Goal: Task Accomplishment & Management: Complete application form

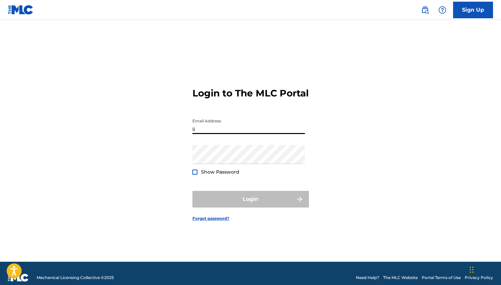
type input "[EMAIL_ADDRESS][DOMAIN_NAME]"
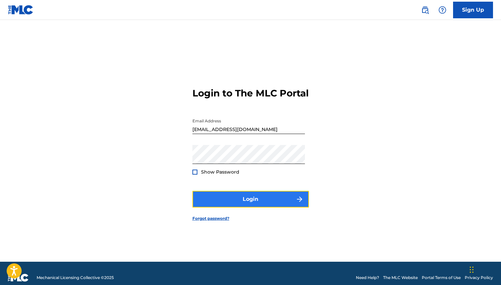
click at [256, 206] on button "Login" at bounding box center [250, 199] width 116 height 17
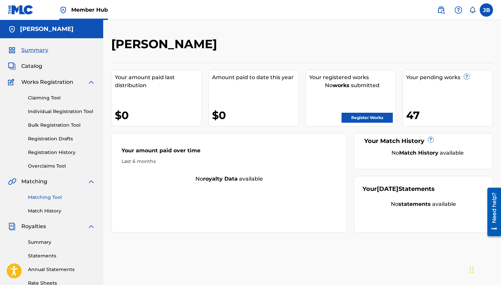
click at [48, 196] on link "Matching Tool" at bounding box center [61, 197] width 67 height 7
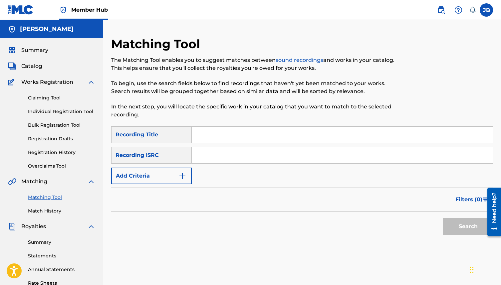
click at [208, 135] on input "Search Form" at bounding box center [342, 135] width 301 height 16
type input "yours in the end"
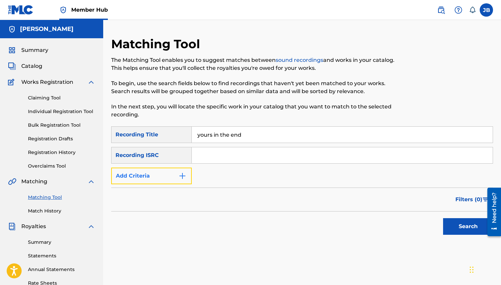
click at [171, 174] on button "Add Criteria" at bounding box center [151, 176] width 80 height 17
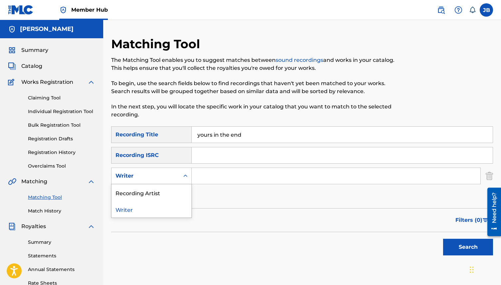
click at [166, 179] on div "Writer" at bounding box center [145, 176] width 60 height 8
click at [165, 196] on div "Recording Artist" at bounding box center [151, 192] width 80 height 17
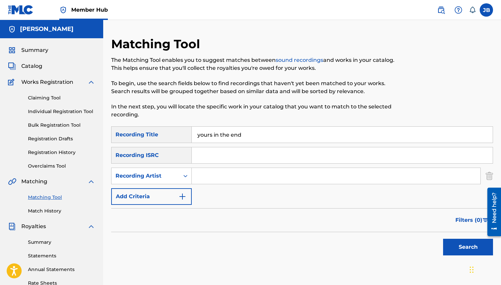
click at [224, 167] on div "SearchWithCriteria8df5b35a-3e32-4a8d-8ee2-b392c004be10 Recording Title yours in…" at bounding box center [302, 165] width 382 height 79
click at [223, 174] on input "Search Form" at bounding box center [336, 176] width 288 height 16
type input "shiro"
click at [443, 239] on button "Search" at bounding box center [468, 247] width 50 height 17
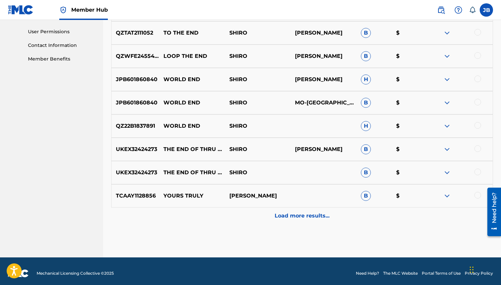
scroll to position [314, 0]
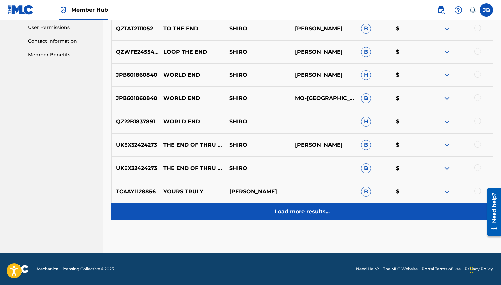
click at [299, 216] on div "Load more results..." at bounding box center [302, 211] width 382 height 17
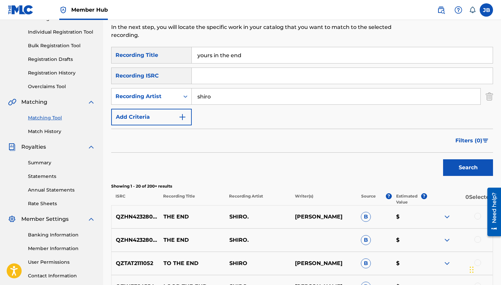
scroll to position [0, 0]
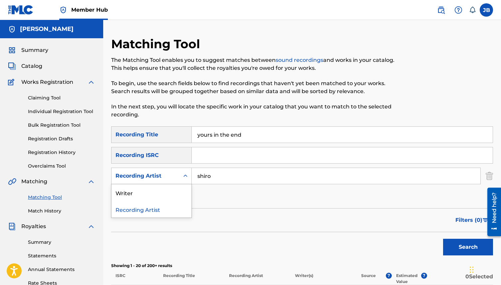
click at [182, 176] on icon "Search Form" at bounding box center [185, 176] width 7 height 7
click at [173, 189] on div "Writer" at bounding box center [151, 192] width 80 height 17
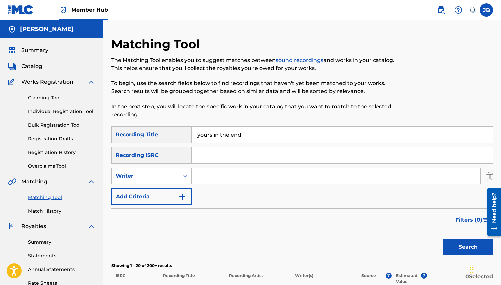
click at [226, 179] on input "Search Form" at bounding box center [336, 176] width 288 height 16
click at [443, 239] on button "Search" at bounding box center [468, 247] width 50 height 17
click at [228, 177] on input "[PERSON_NAME]" at bounding box center [336, 176] width 288 height 16
type input "[PERSON_NAME]"
click at [243, 181] on input "[PERSON_NAME]" at bounding box center [336, 176] width 288 height 16
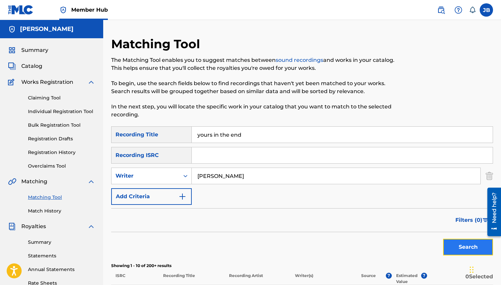
click at [465, 249] on button "Search" at bounding box center [468, 247] width 50 height 17
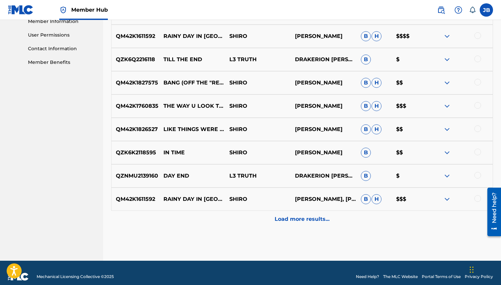
scroll to position [314, 0]
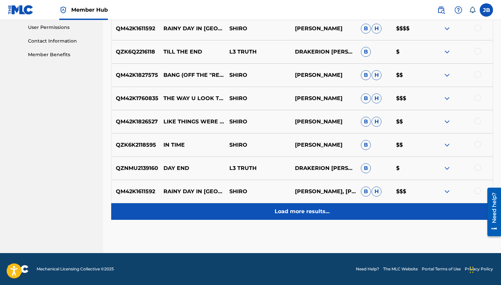
click at [329, 213] on div "Load more results..." at bounding box center [302, 211] width 382 height 17
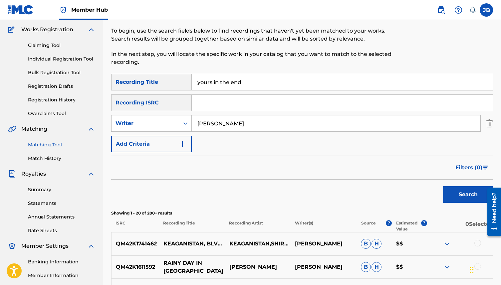
scroll to position [54, 0]
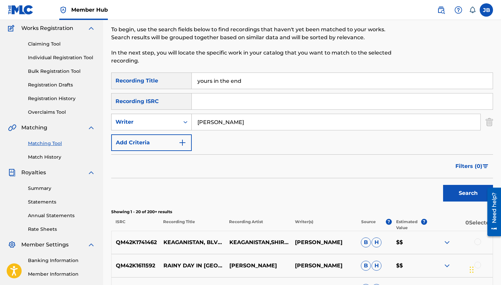
drag, startPoint x: 240, startPoint y: 121, endPoint x: 148, endPoint y: 120, distance: 92.5
click at [148, 120] on div "SearchWithCriteriabb132ce4-de09-4436-9976-f8fc7e1ed0e6 Writer [PERSON_NAME]" at bounding box center [302, 122] width 382 height 17
click at [492, 124] on img "Search Form" at bounding box center [488, 122] width 7 height 17
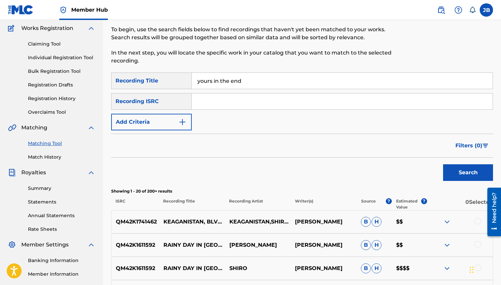
click at [309, 104] on input "Search Form" at bounding box center [342, 101] width 301 height 16
paste input "QM3DF2141871"
type input "QM3DF2141871"
click at [306, 77] on input "yours in the end" at bounding box center [342, 81] width 301 height 16
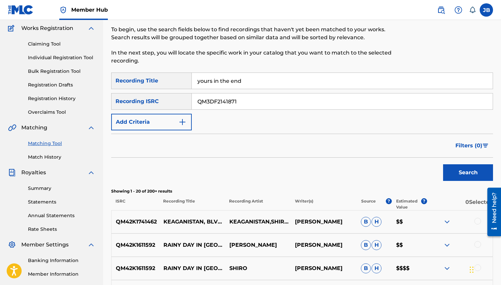
click at [306, 77] on input "yours in the end" at bounding box center [342, 81] width 301 height 16
click at [470, 170] on button "Search" at bounding box center [468, 172] width 50 height 17
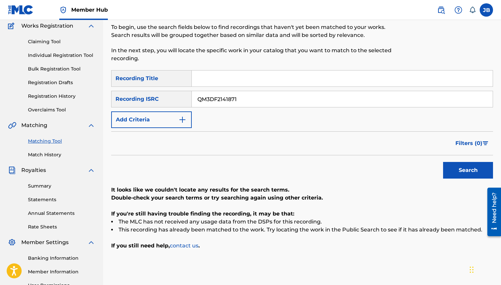
scroll to position [57, 0]
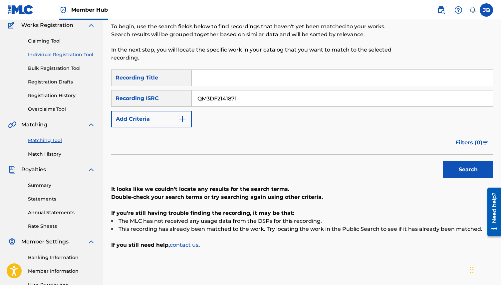
click at [82, 57] on link "Individual Registration Tool" at bounding box center [61, 54] width 67 height 7
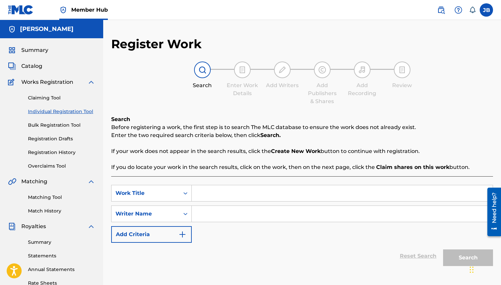
click at [235, 196] on input "Search Form" at bounding box center [342, 193] width 301 height 16
type input "yours in the end"
click at [236, 204] on div "SearchWithCriteria7588e3b5-4a4a-47bf-9ff1-742581f7e54a Work Title yours in the …" at bounding box center [302, 214] width 382 height 58
click at [236, 212] on input "Search Form" at bounding box center [342, 214] width 301 height 16
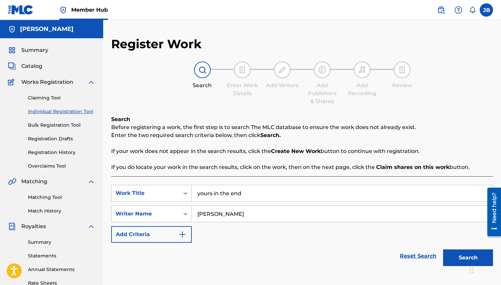
type input "[PERSON_NAME]"
click at [443, 249] on button "Search" at bounding box center [468, 257] width 50 height 17
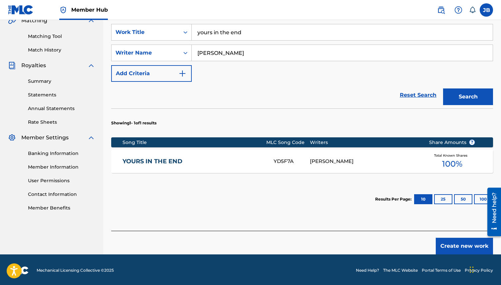
scroll to position [162, 0]
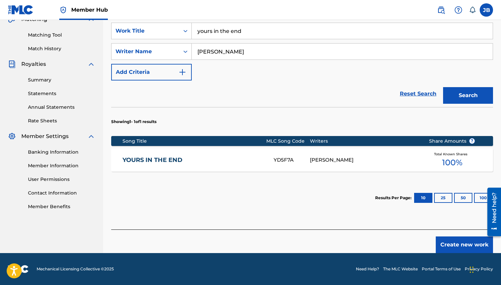
click at [168, 160] on link "YOURS IN THE END" at bounding box center [193, 160] width 142 height 8
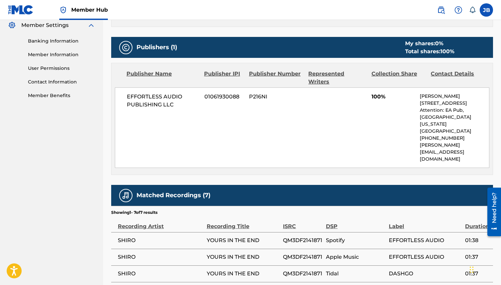
scroll to position [272, 0]
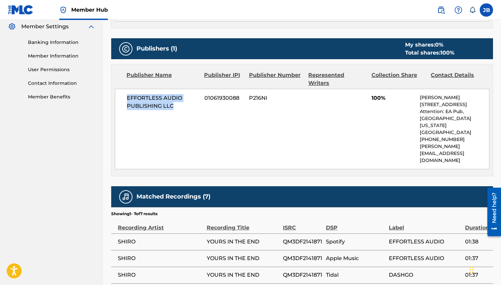
drag, startPoint x: 125, startPoint y: 88, endPoint x: 208, endPoint y: 113, distance: 86.0
click at [208, 113] on div "EFFORTLESS AUDIO PUBLISHING LLC 01061930088 P216NI 100% [PERSON_NAME] [STREET_A…" at bounding box center [302, 129] width 374 height 80
click at [352, 107] on div "EFFORTLESS AUDIO PUBLISHING LLC 01061930088 P216NI 100% [PERSON_NAME] [STREET_A…" at bounding box center [302, 129] width 374 height 80
drag, startPoint x: 366, startPoint y: 88, endPoint x: 404, endPoint y: 95, distance: 38.9
click at [404, 95] on div "EFFORTLESS AUDIO PUBLISHING LLC 01061930088 P216NI 100% [PERSON_NAME] [STREET_A…" at bounding box center [302, 129] width 374 height 80
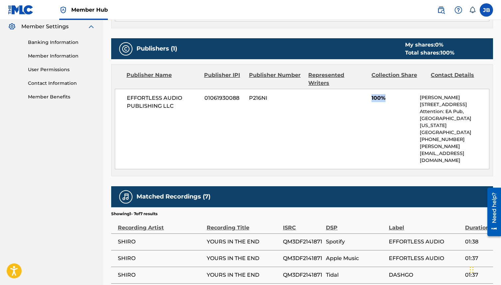
click at [393, 94] on span "100%" at bounding box center [393, 98] width 44 height 8
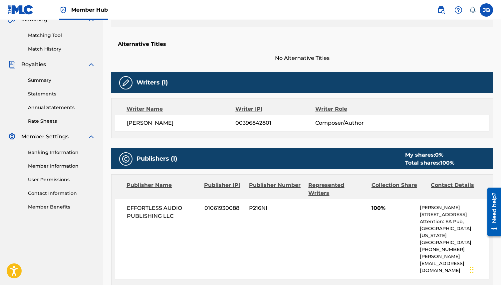
scroll to position [158, 0]
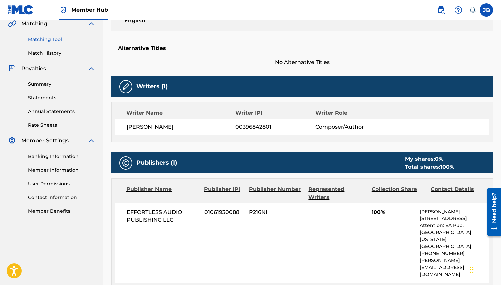
click at [53, 39] on link "Matching Tool" at bounding box center [61, 39] width 67 height 7
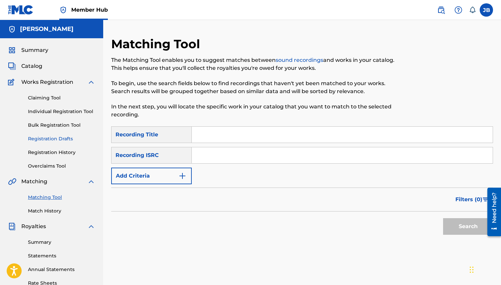
click at [54, 140] on link "Registration Drafts" at bounding box center [61, 138] width 67 height 7
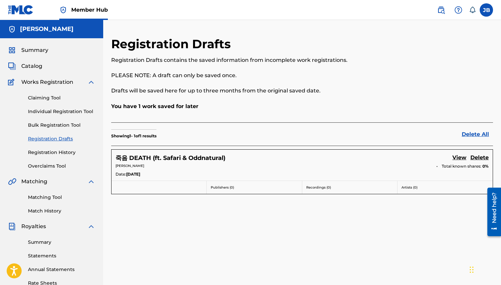
click at [58, 158] on div "Claiming Tool Individual Registration Tool Bulk Registration Tool Registration …" at bounding box center [51, 127] width 87 height 83
click at [58, 155] on link "Registration History" at bounding box center [61, 152] width 67 height 7
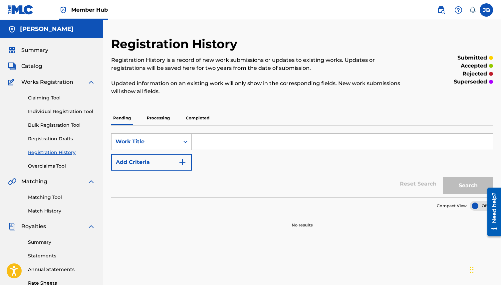
click at [122, 121] on p "Pending" at bounding box center [122, 118] width 22 height 14
click at [163, 118] on p "Processing" at bounding box center [158, 118] width 27 height 14
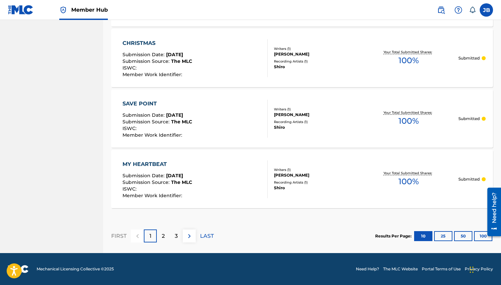
scroll to position [609, 0]
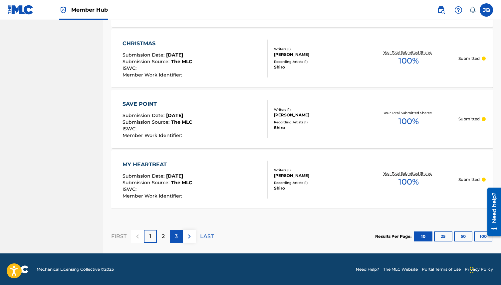
click at [171, 237] on div "3" at bounding box center [176, 236] width 13 height 13
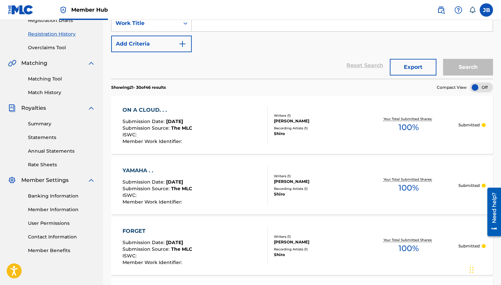
scroll to position [116, 0]
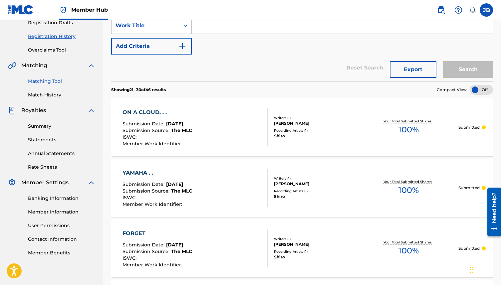
click at [42, 79] on link "Matching Tool" at bounding box center [61, 81] width 67 height 7
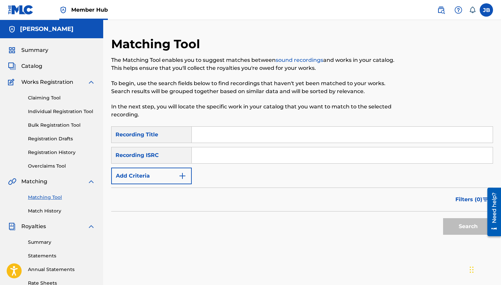
click at [223, 134] on input "Search Form" at bounding box center [342, 135] width 301 height 16
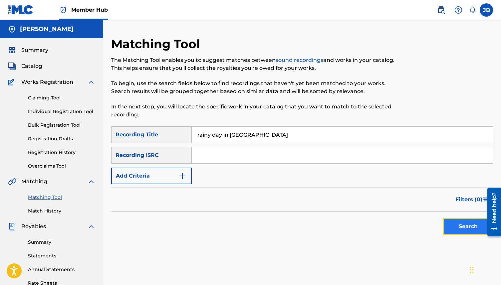
click at [468, 232] on button "Search" at bounding box center [468, 226] width 50 height 17
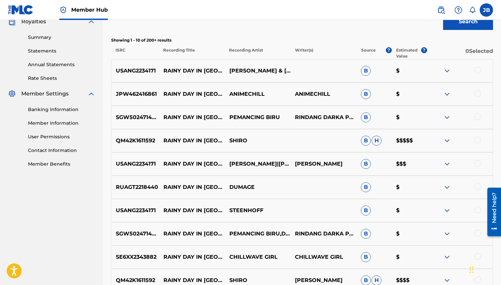
scroll to position [207, 0]
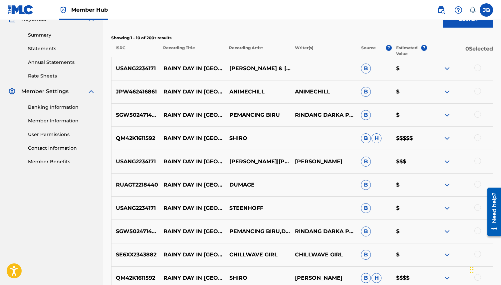
click at [317, 138] on div "QM42K1611592 RAINY DAY IN [GEOGRAPHIC_DATA] SHIRO B H $$$$$" at bounding box center [302, 138] width 382 height 23
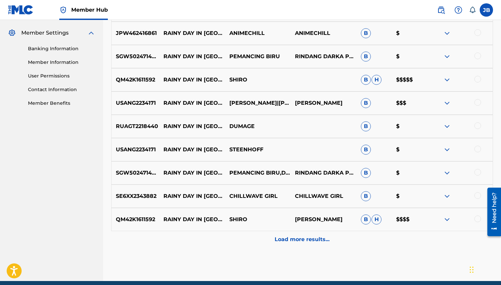
scroll to position [266, 0]
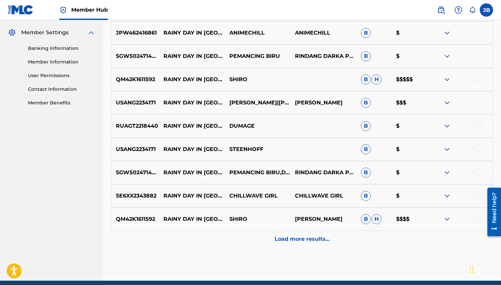
click at [445, 78] on img at bounding box center [447, 80] width 8 height 8
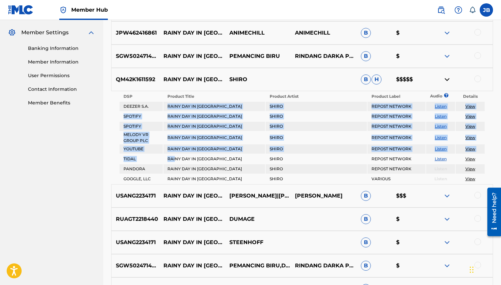
drag, startPoint x: 166, startPoint y: 105, endPoint x: 175, endPoint y: 158, distance: 53.9
click at [175, 158] on tbody "DSP Product Title Product Artist Product Label Audio ? Details DEEZER S.A. RAIN…" at bounding box center [301, 138] width 365 height 92
click at [202, 141] on td "RAINY DAY IN [GEOGRAPHIC_DATA]" at bounding box center [213, 138] width 101 height 12
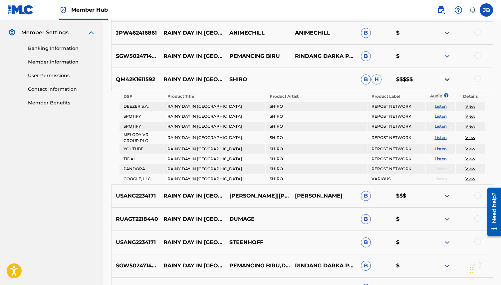
click at [446, 78] on img at bounding box center [447, 80] width 8 height 8
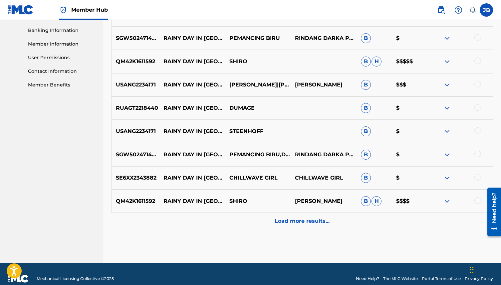
scroll to position [294, 0]
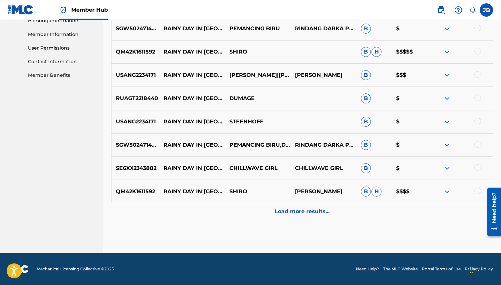
click at [437, 189] on div at bounding box center [459, 192] width 66 height 8
click at [442, 190] on div at bounding box center [459, 192] width 66 height 8
click at [448, 190] on img at bounding box center [447, 192] width 8 height 8
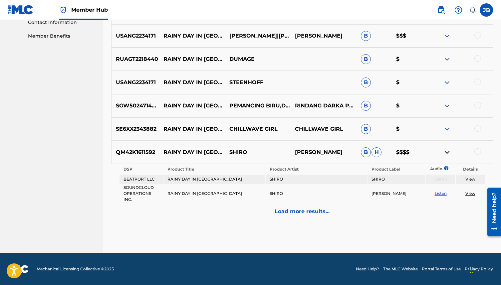
scroll to position [332, 0]
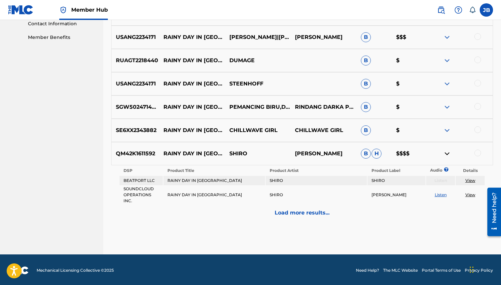
click at [446, 152] on img at bounding box center [447, 154] width 8 height 8
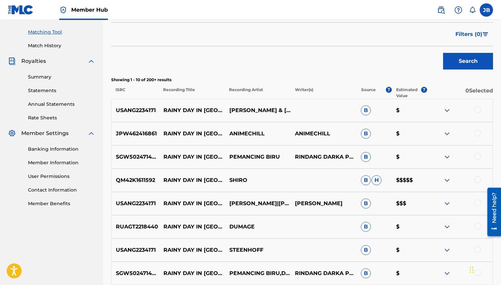
scroll to position [0, 0]
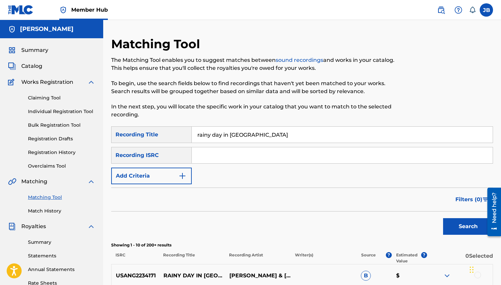
click at [227, 134] on input "rainy day in [GEOGRAPHIC_DATA]" at bounding box center [342, 135] width 301 height 16
type input "motion"
click at [161, 174] on button "Add Criteria" at bounding box center [151, 176] width 80 height 17
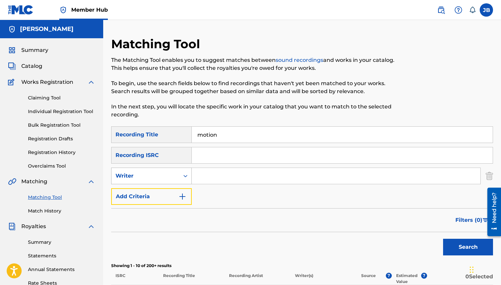
drag, startPoint x: 161, startPoint y: 192, endPoint x: 182, endPoint y: 169, distance: 31.1
click at [182, 169] on div "SearchWithCriteria8df5b35a-3e32-4a8d-8ee2-b392c004be10 Recording Title motion S…" at bounding box center [302, 165] width 382 height 79
click at [181, 176] on div "Search Form" at bounding box center [185, 176] width 12 height 12
click at [176, 193] on div "Recording Artist" at bounding box center [151, 192] width 80 height 17
click at [216, 178] on input "Search Form" at bounding box center [336, 176] width 288 height 16
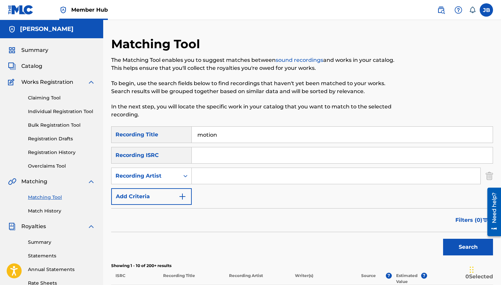
type input "shiro"
click at [452, 242] on button "Search" at bounding box center [468, 247] width 50 height 17
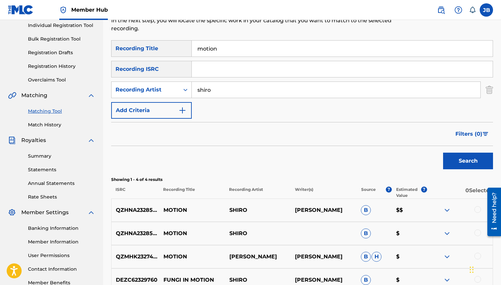
scroll to position [158, 0]
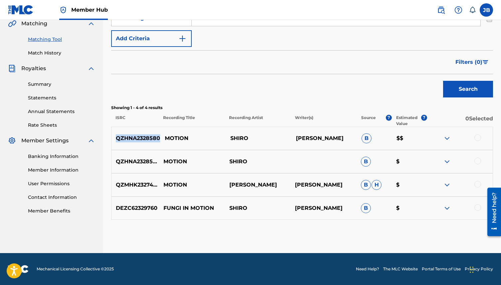
drag, startPoint x: 159, startPoint y: 138, endPoint x: 118, endPoint y: 137, distance: 41.3
click at [118, 137] on p "QZHNA2328580" at bounding box center [135, 138] width 49 height 8
copy p "QZHNA2328580"
click at [166, 84] on div "Search" at bounding box center [302, 87] width 382 height 27
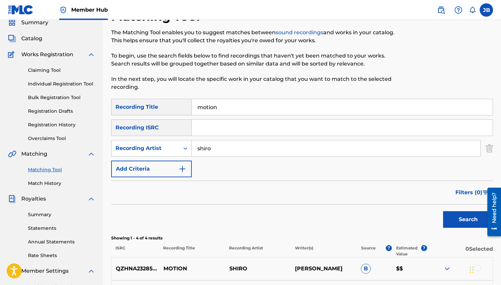
scroll to position [23, 0]
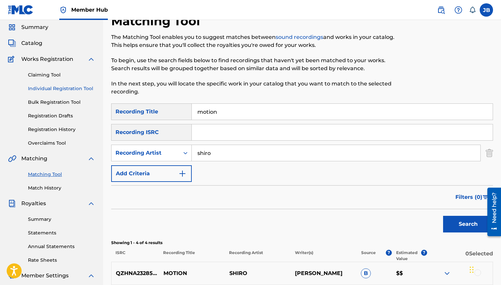
click at [68, 90] on link "Individual Registration Tool" at bounding box center [61, 88] width 67 height 7
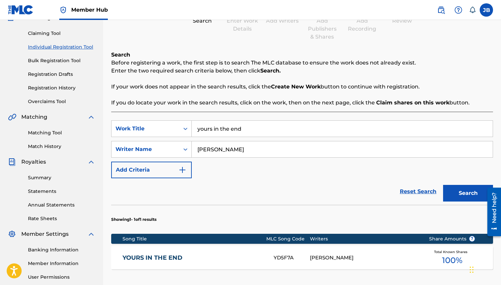
scroll to position [66, 0]
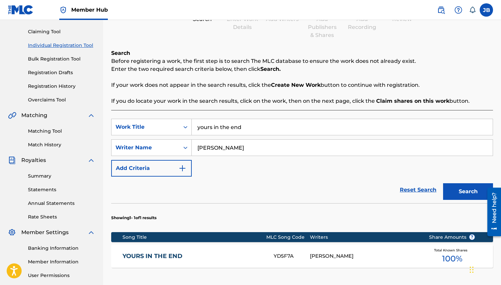
click at [225, 122] on input "yours in the end" at bounding box center [342, 127] width 301 height 16
type input "motion"
click at [470, 194] on button "Search" at bounding box center [468, 191] width 50 height 17
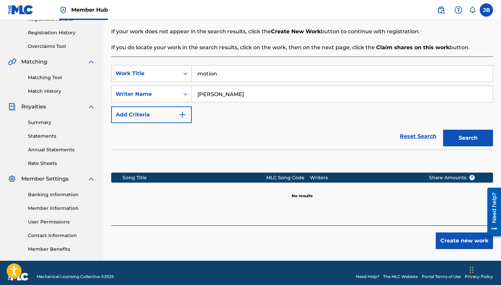
scroll to position [127, 0]
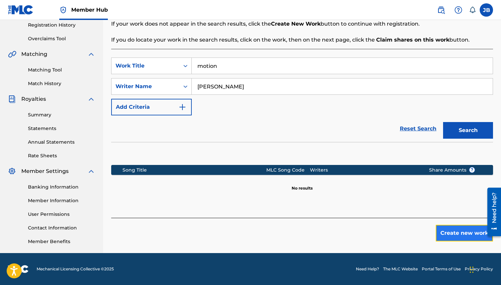
click at [455, 237] on button "Create new work" at bounding box center [463, 233] width 57 height 17
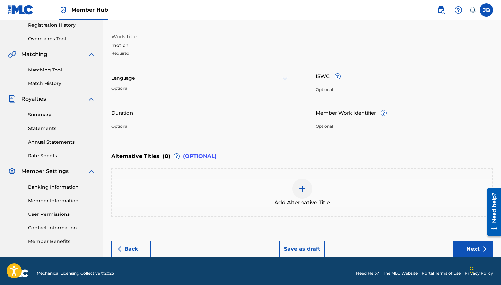
click at [218, 79] on div at bounding box center [200, 78] width 178 height 8
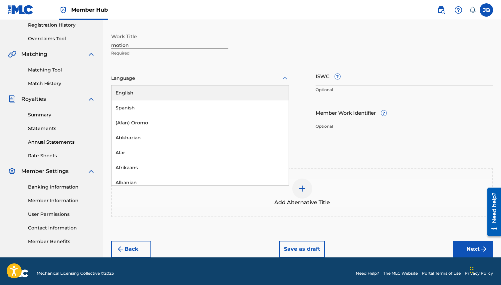
click at [212, 91] on div "English" at bounding box center [199, 92] width 177 height 15
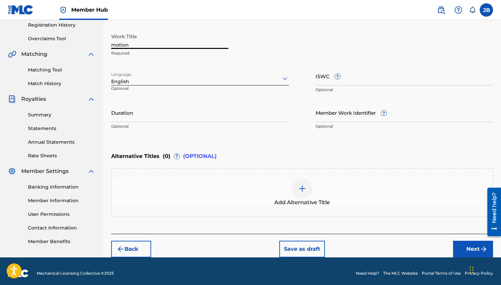
click at [113, 42] on input "motion" at bounding box center [169, 39] width 117 height 19
type input "Motion"
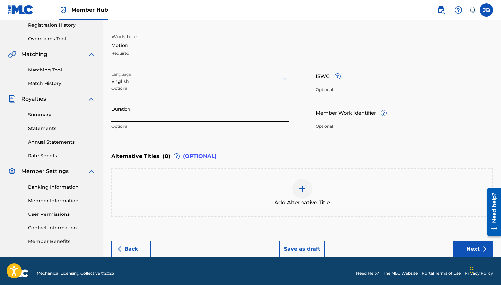
click at [161, 113] on input "Duration" at bounding box center [200, 112] width 178 height 19
click at [154, 116] on input "Duration" at bounding box center [200, 112] width 178 height 19
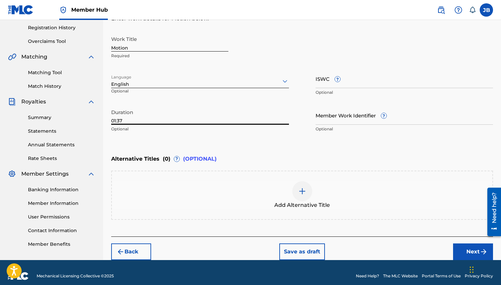
scroll to position [117, 0]
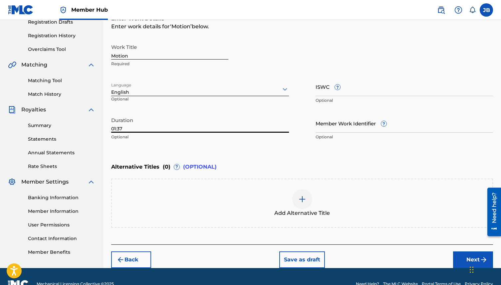
type input "01:37"
click at [459, 256] on button "Next" at bounding box center [473, 259] width 40 height 17
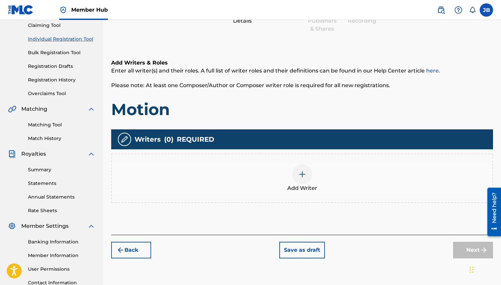
scroll to position [77, 0]
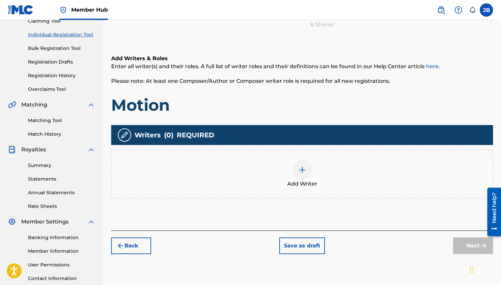
click at [304, 178] on div at bounding box center [302, 170] width 20 height 20
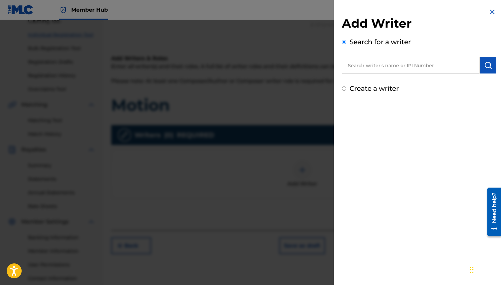
click at [402, 64] on input "text" at bounding box center [411, 65] width 138 height 17
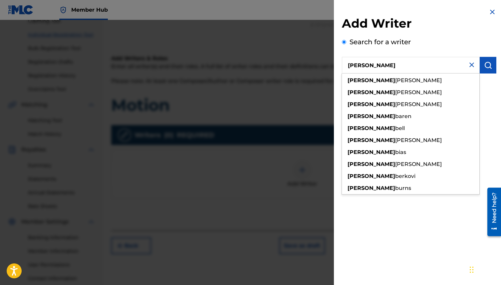
type input "[PERSON_NAME]"
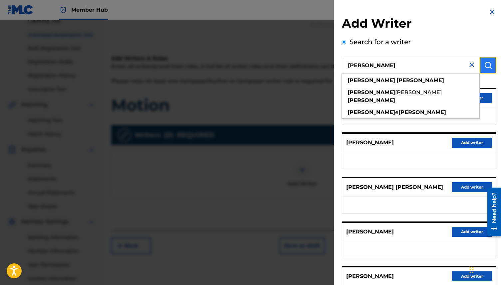
click at [481, 69] on button "submit" at bounding box center [487, 65] width 17 height 17
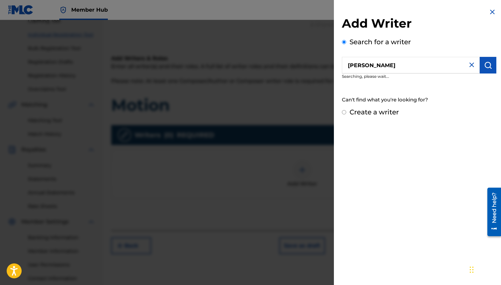
click at [399, 63] on input "[PERSON_NAME]" at bounding box center [411, 65] width 138 height 17
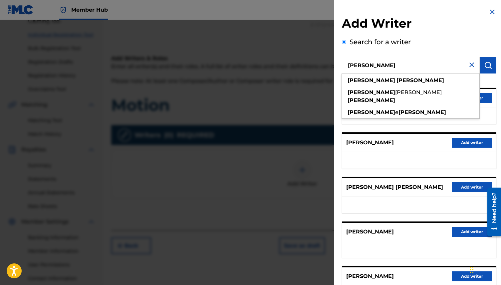
scroll to position [60, 0]
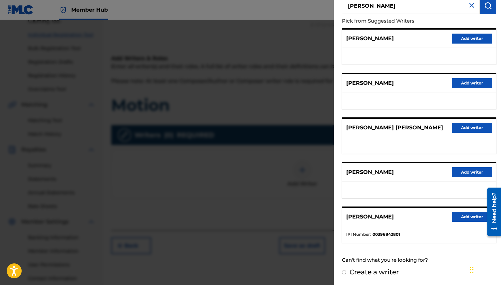
click at [395, 231] on ul "IPI Number : 00396842801" at bounding box center [419, 234] width 154 height 17
click at [459, 218] on button "Add writer" at bounding box center [472, 217] width 40 height 10
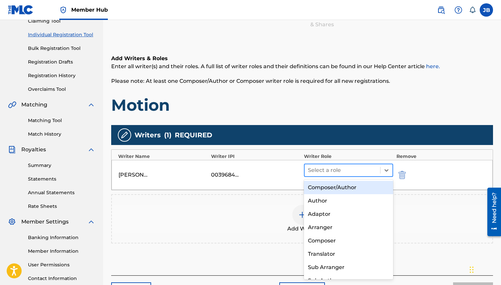
click at [328, 171] on div at bounding box center [342, 170] width 69 height 9
click at [329, 186] on div "Composer/Author" at bounding box center [348, 187] width 89 height 13
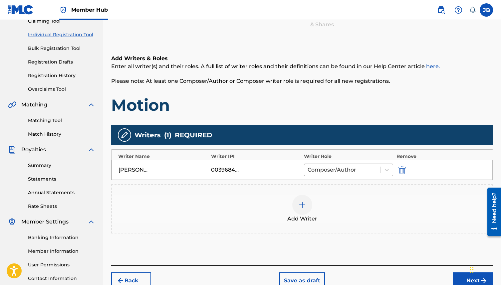
scroll to position [127, 0]
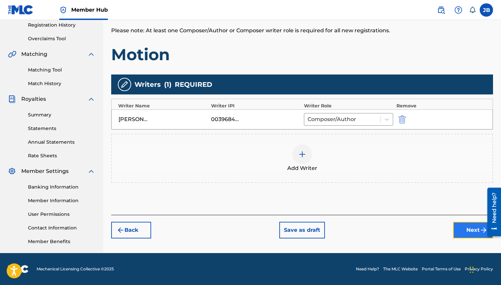
click at [458, 229] on button "Next" at bounding box center [473, 230] width 40 height 17
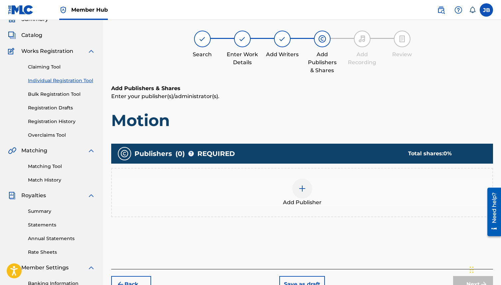
scroll to position [30, 0]
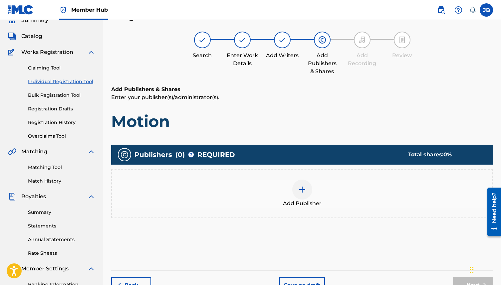
click at [303, 189] on img at bounding box center [302, 190] width 8 height 8
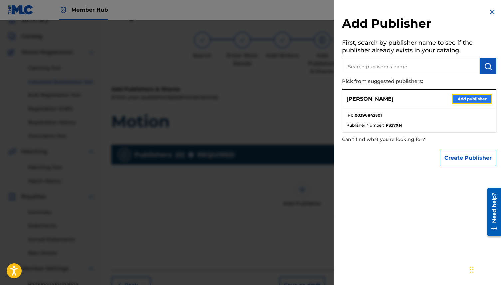
click at [459, 96] on button "Add publisher" at bounding box center [472, 99] width 40 height 10
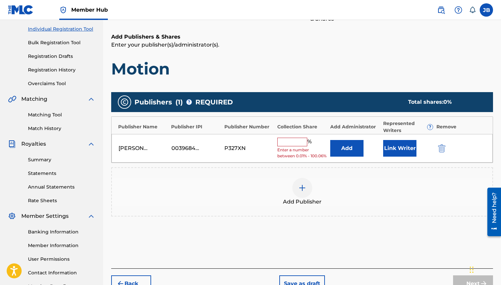
scroll to position [88, 0]
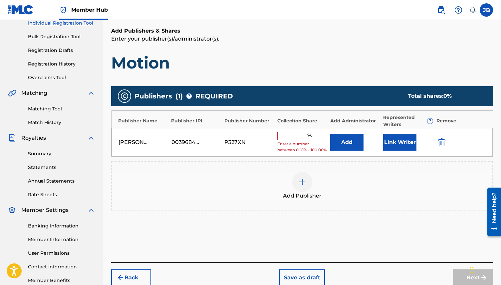
click at [294, 139] on input "text" at bounding box center [292, 136] width 30 height 9
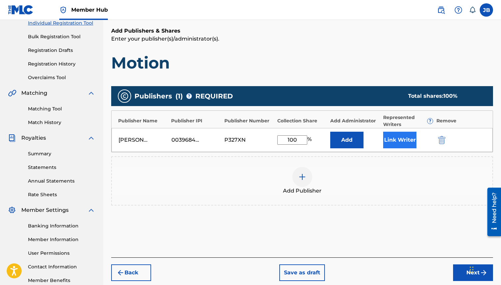
type input "100"
click at [404, 139] on button "Link Writer" at bounding box center [399, 140] width 33 height 17
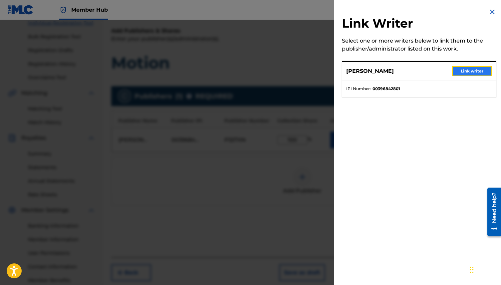
click at [477, 74] on button "Link writer" at bounding box center [472, 71] width 40 height 10
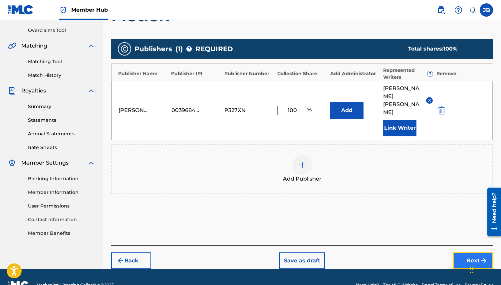
click at [459, 252] on button "Next" at bounding box center [473, 260] width 40 height 17
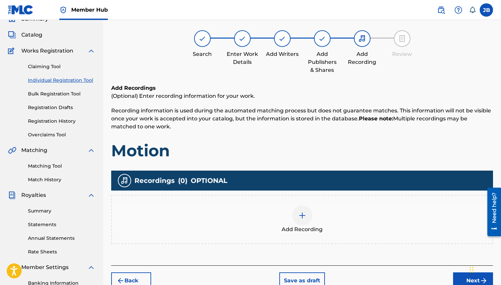
scroll to position [30, 0]
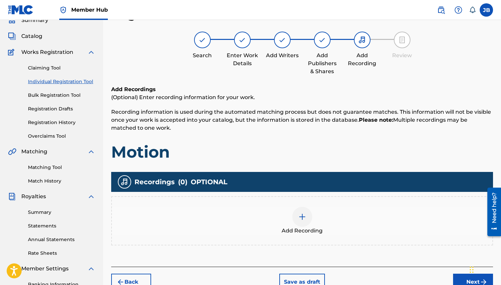
click at [303, 219] on img at bounding box center [302, 217] width 8 height 8
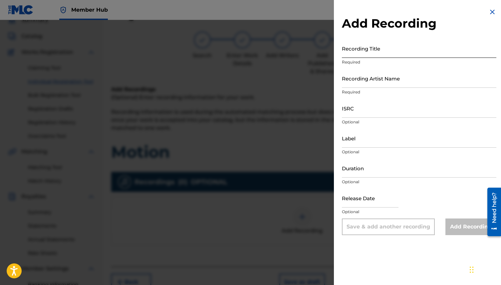
click at [356, 49] on input "Recording Title" at bounding box center [419, 48] width 154 height 19
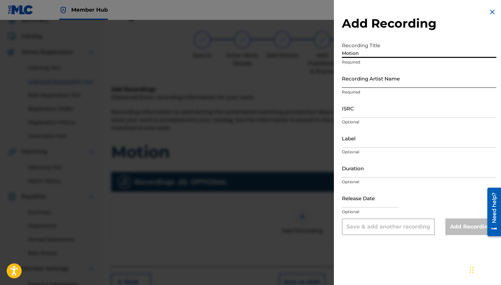
type input "Motion"
click at [420, 75] on input "Recording Artist Name" at bounding box center [419, 78] width 154 height 19
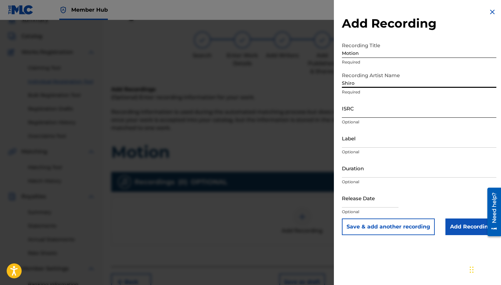
type input "Shiro"
click at [385, 106] on input "ISRC" at bounding box center [419, 108] width 154 height 19
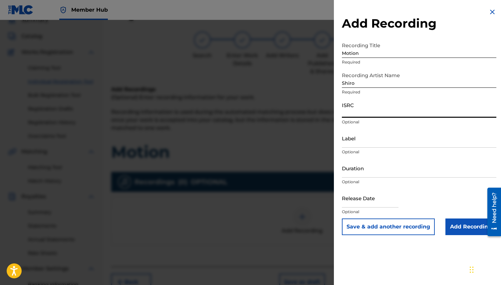
paste input "QZHNA2328580"
type input "QZHNA2328580"
click at [362, 139] on input "Label" at bounding box center [419, 138] width 154 height 19
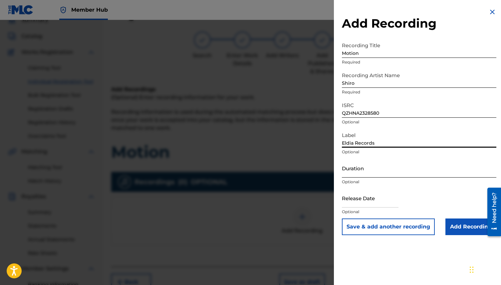
type input "Eldia Records"
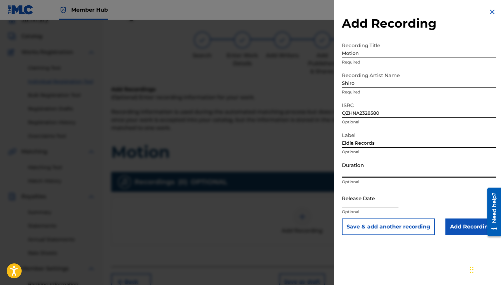
click at [383, 173] on input "Duration" at bounding box center [419, 168] width 154 height 19
type input "01:37"
select select "8"
select select "2025"
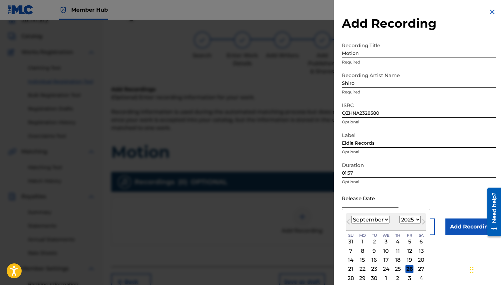
click at [385, 194] on input "text" at bounding box center [370, 198] width 57 height 19
click at [369, 219] on select "January February March April May June July August September October November De…" at bounding box center [370, 220] width 38 height 8
select select "4"
click at [351, 216] on select "January February March April May June July August September October November De…" at bounding box center [370, 220] width 38 height 8
click at [415, 222] on select "1899 1900 1901 1902 1903 1904 1905 1906 1907 1908 1909 1910 1911 1912 1913 1914…" at bounding box center [409, 220] width 21 height 8
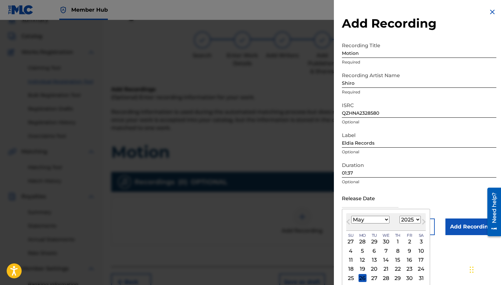
select select "2023"
click at [399, 216] on select "1899 1900 1901 1902 1903 1904 1905 1906 1907 1908 1909 1910 1911 1912 1913 1914…" at bounding box center [409, 220] width 21 height 8
click at [394, 260] on div "18" at bounding box center [398, 260] width 8 height 8
type input "[DATE]"
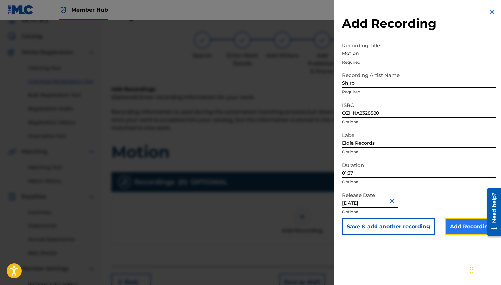
click at [456, 227] on input "Add Recording" at bounding box center [470, 227] width 51 height 17
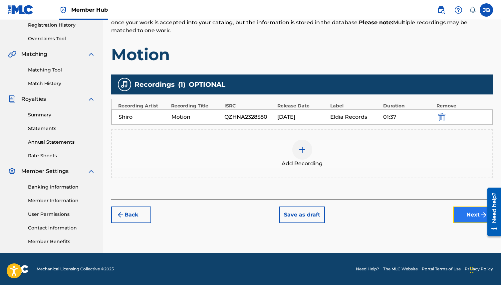
click at [476, 217] on button "Next" at bounding box center [473, 215] width 40 height 17
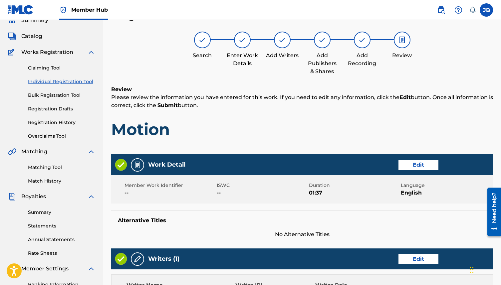
scroll to position [277, 0]
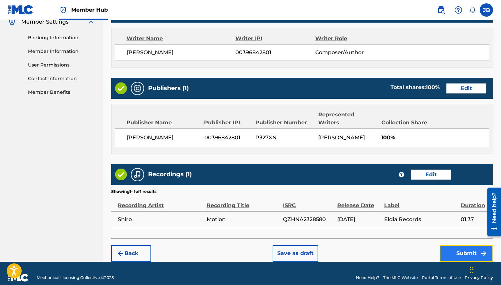
click at [480, 251] on button "Submit" at bounding box center [465, 253] width 53 height 17
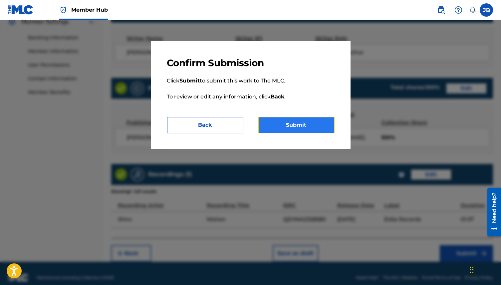
click at [302, 123] on button "Submit" at bounding box center [296, 125] width 77 height 17
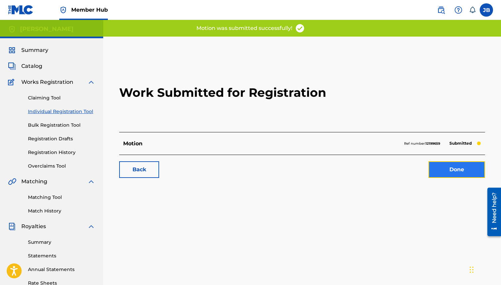
click at [430, 165] on link "Done" at bounding box center [456, 169] width 57 height 17
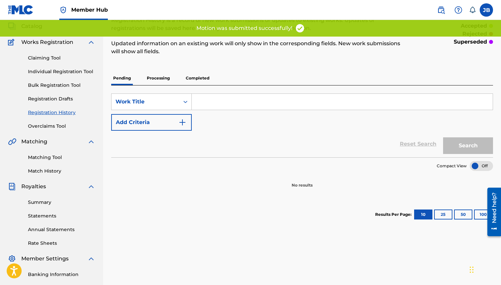
scroll to position [34, 0]
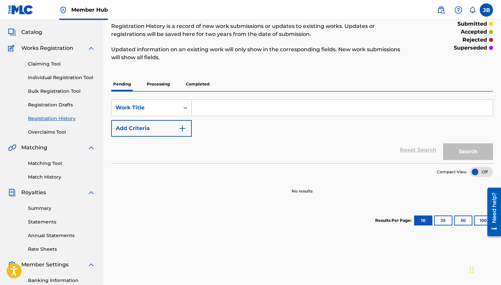
click at [65, 116] on link "Registration History" at bounding box center [61, 118] width 67 height 7
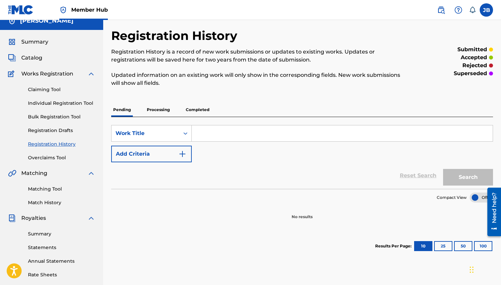
scroll to position [13, 0]
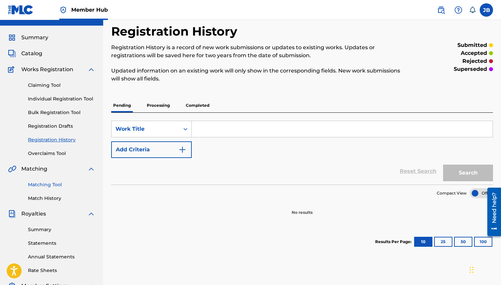
click at [48, 185] on link "Matching Tool" at bounding box center [61, 184] width 67 height 7
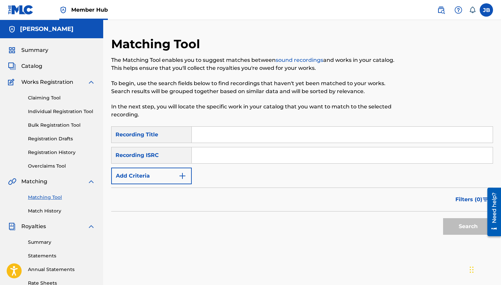
click at [231, 131] on input "Search Form" at bounding box center [342, 135] width 301 height 16
type input "bdkmv"
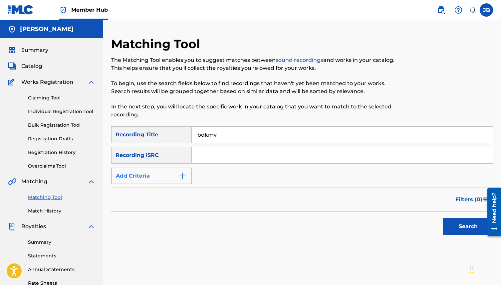
click at [155, 173] on button "Add Criteria" at bounding box center [151, 176] width 80 height 17
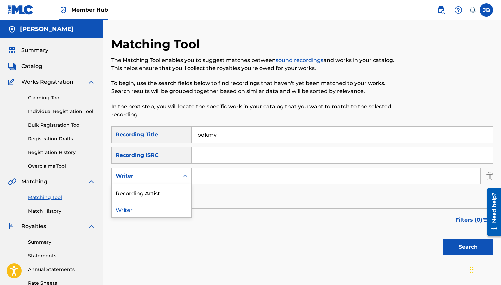
click at [155, 175] on div "Writer" at bounding box center [145, 176] width 60 height 8
click at [162, 189] on div "Recording Artist" at bounding box center [151, 192] width 80 height 17
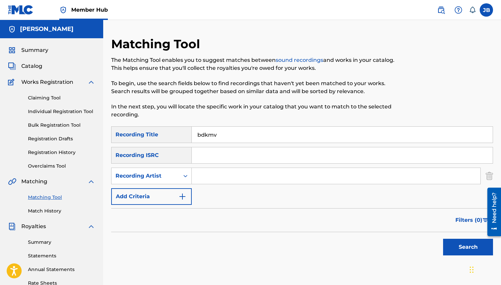
click at [224, 181] on input "Search Form" at bounding box center [336, 176] width 288 height 16
type input "shiro"
click at [443, 239] on button "Search" at bounding box center [468, 247] width 50 height 17
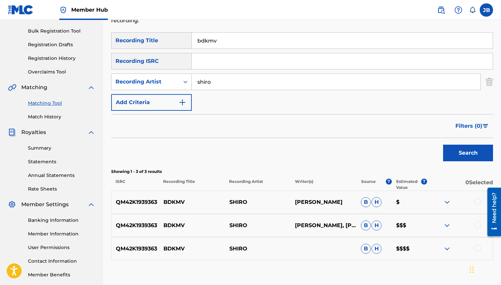
scroll to position [96, 0]
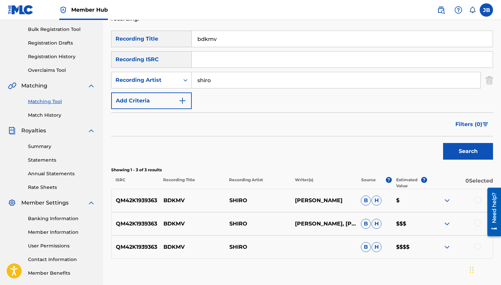
click at [223, 45] on input "bdkmv" at bounding box center [342, 39] width 301 height 16
type input "eyes"
click at [443, 143] on button "Search" at bounding box center [468, 151] width 50 height 17
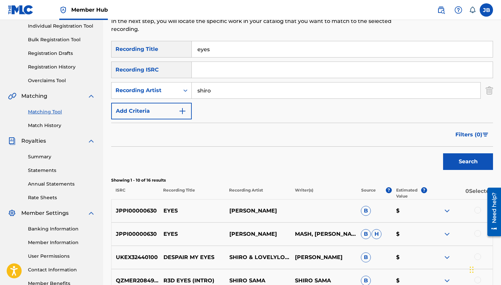
scroll to position [84, 0]
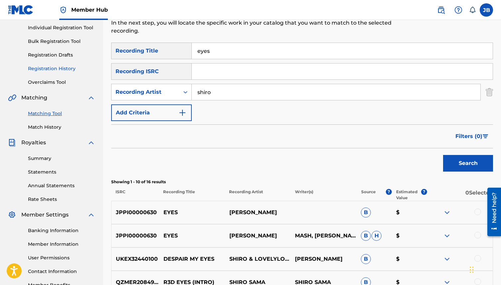
click at [36, 70] on link "Registration History" at bounding box center [61, 68] width 67 height 7
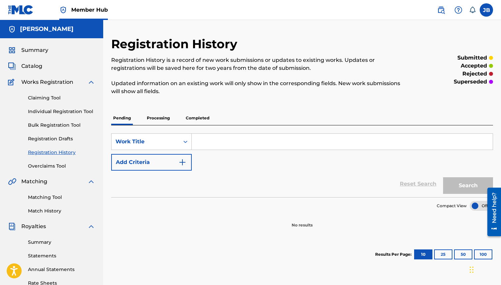
click at [167, 119] on p "Processing" at bounding box center [158, 118] width 27 height 14
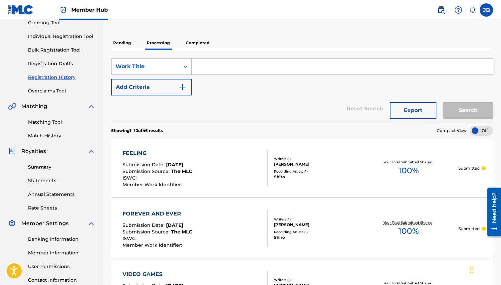
scroll to position [74, 0]
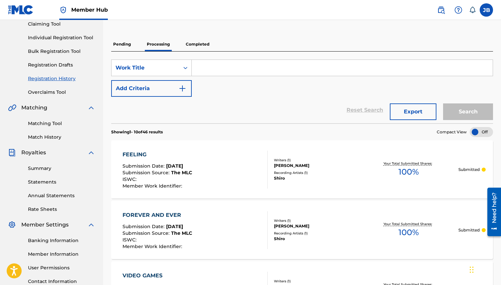
click at [196, 40] on p "Completed" at bounding box center [198, 44] width 28 height 14
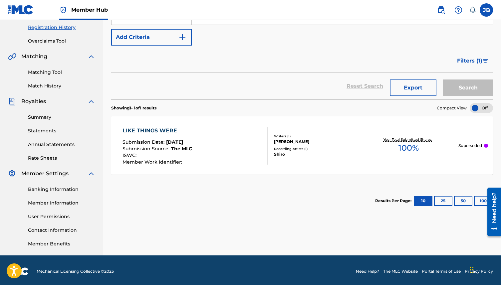
scroll to position [127, 0]
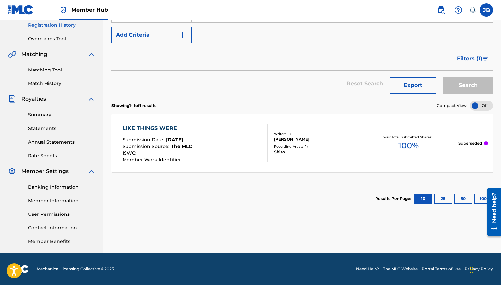
click at [487, 144] on div at bounding box center [486, 143] width 4 height 4
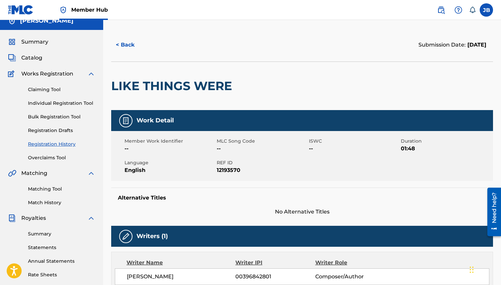
scroll to position [2, 0]
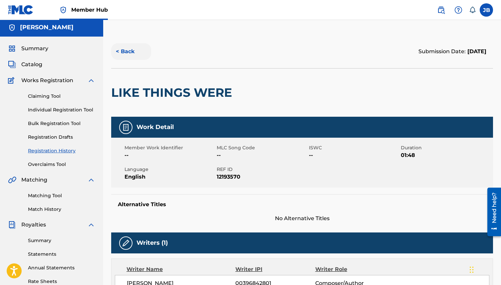
click at [124, 54] on button "< Back" at bounding box center [131, 51] width 40 height 17
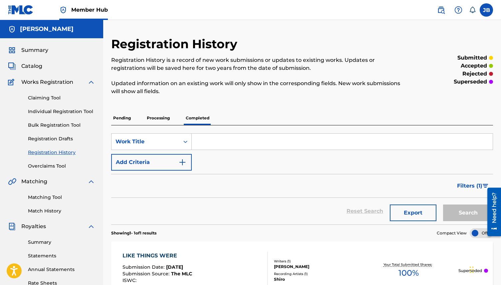
click at [161, 115] on p "Processing" at bounding box center [158, 118] width 27 height 14
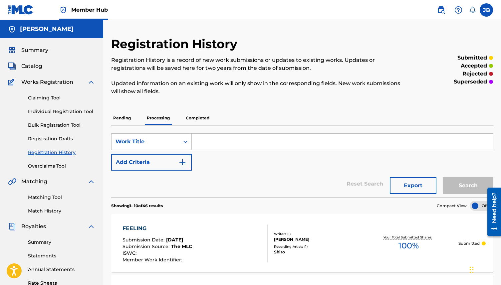
click at [200, 112] on p "Completed" at bounding box center [198, 118] width 28 height 14
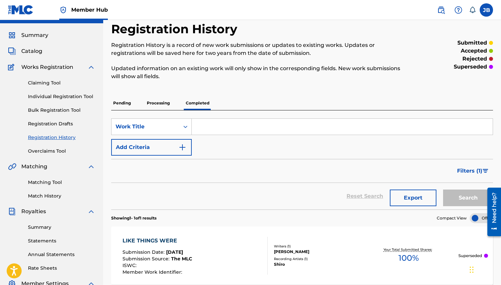
scroll to position [11, 0]
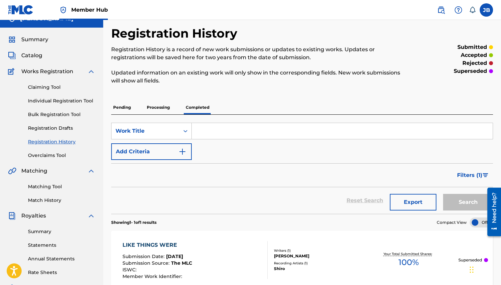
click at [154, 105] on p "Processing" at bounding box center [158, 107] width 27 height 14
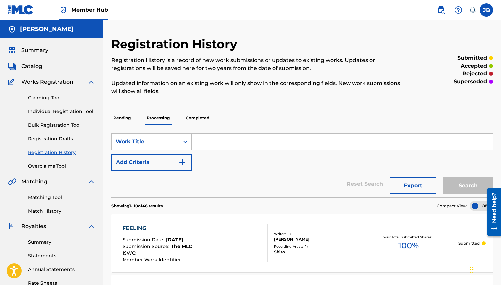
click at [58, 152] on link "Registration History" at bounding box center [61, 152] width 67 height 7
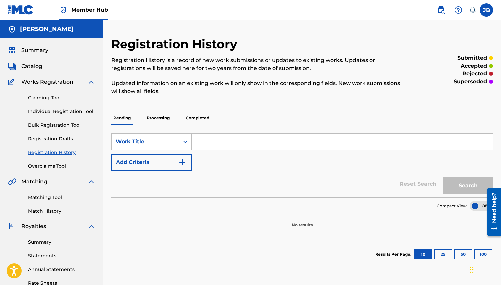
click at [150, 118] on p "Processing" at bounding box center [158, 118] width 27 height 14
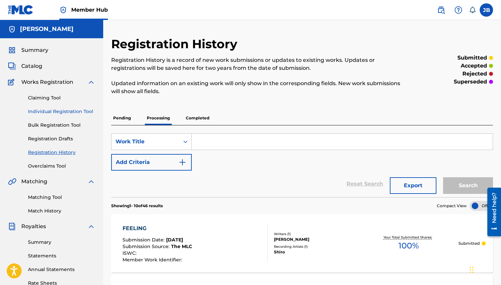
click at [56, 110] on link "Individual Registration Tool" at bounding box center [61, 111] width 67 height 7
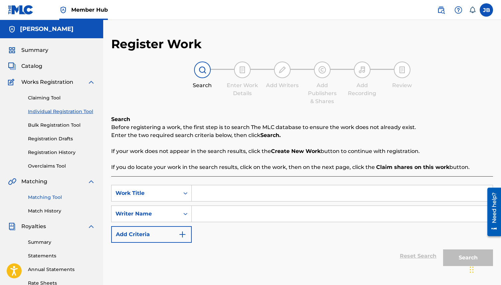
click at [64, 199] on link "Matching Tool" at bounding box center [61, 197] width 67 height 7
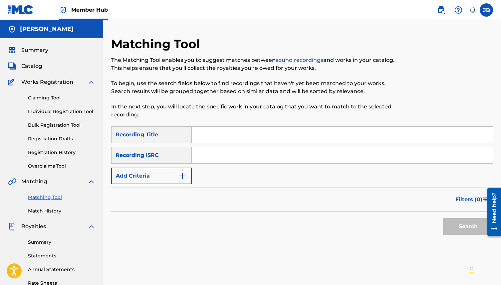
click at [212, 162] on input "Search Form" at bounding box center [342, 155] width 301 height 16
paste input "QZNWX2037173"
type input "QZNWX2037173"
click at [462, 232] on button "Search" at bounding box center [468, 226] width 50 height 17
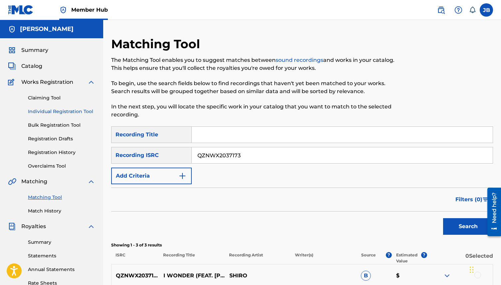
click at [51, 111] on link "Individual Registration Tool" at bounding box center [61, 111] width 67 height 7
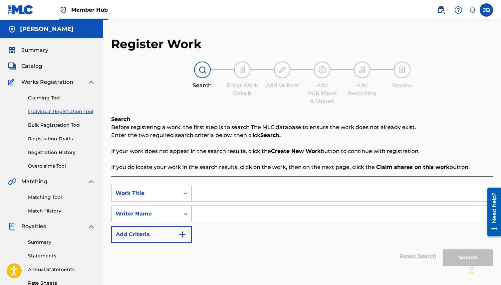
click at [204, 197] on input "Search Form" at bounding box center [342, 193] width 301 height 16
type input "I"
type input "i wonder"
click at [216, 212] on input "Search Form" at bounding box center [342, 214] width 301 height 16
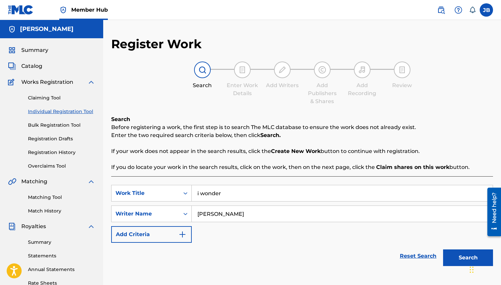
type input "[PERSON_NAME]"
click at [443, 249] on button "Search" at bounding box center [468, 257] width 50 height 17
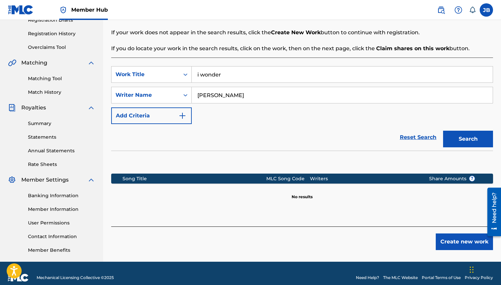
scroll to position [127, 0]
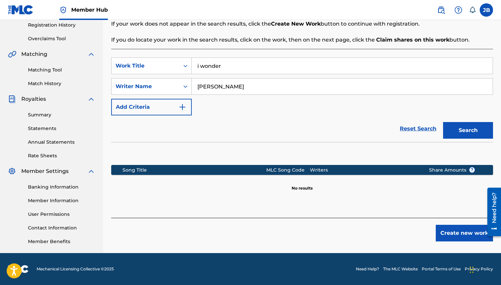
click at [479, 140] on div "Search" at bounding box center [465, 128] width 53 height 27
click at [478, 135] on button "Search" at bounding box center [468, 130] width 50 height 17
click at [450, 235] on button "Create new work" at bounding box center [463, 233] width 57 height 17
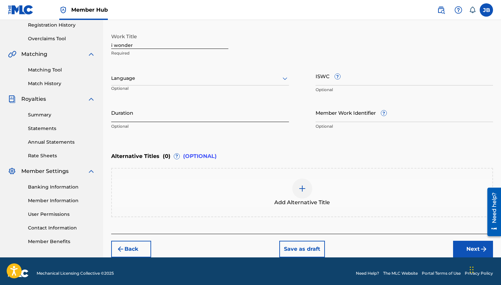
click at [133, 113] on input "Duration" at bounding box center [200, 112] width 178 height 19
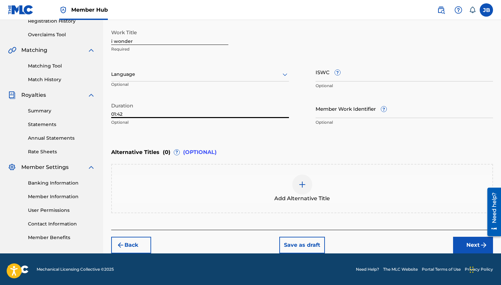
type input "01:42"
click at [288, 178] on div "Add Alternative Title" at bounding box center [302, 189] width 380 height 28
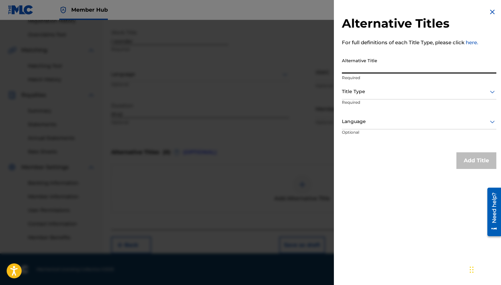
click at [365, 59] on input "Alternative Title" at bounding box center [419, 64] width 154 height 19
type input "i wonder (feat. [PERSON_NAME] who)"
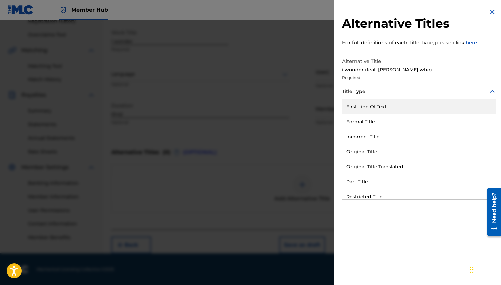
click at [379, 88] on div at bounding box center [419, 91] width 154 height 8
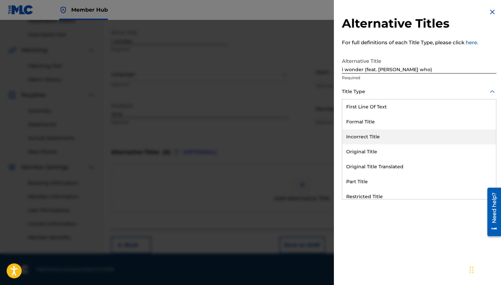
scroll to position [65, 0]
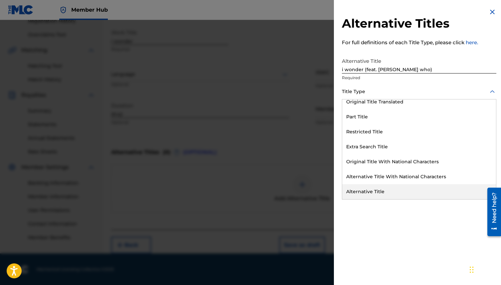
click at [379, 194] on div "Alternative Title" at bounding box center [419, 191] width 154 height 15
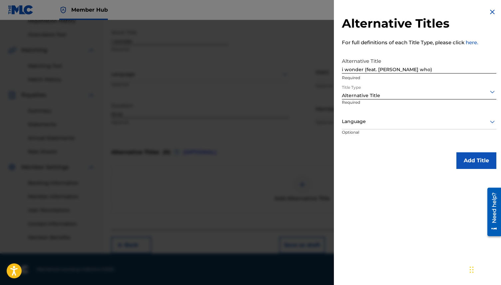
click at [394, 121] on div at bounding box center [419, 121] width 154 height 8
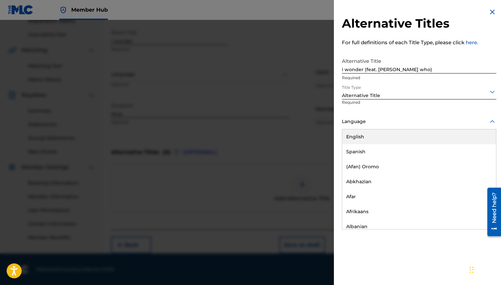
click at [390, 130] on div "English" at bounding box center [419, 136] width 154 height 15
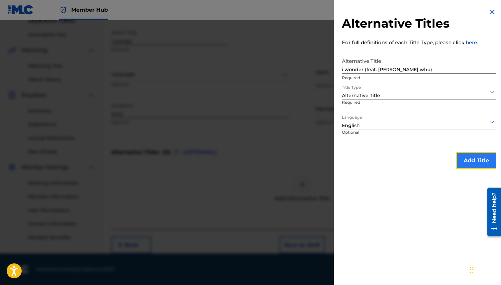
click at [464, 159] on button "Add Title" at bounding box center [476, 160] width 40 height 17
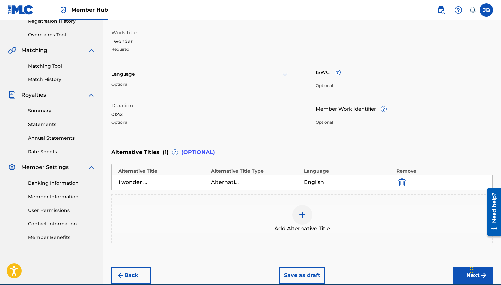
scroll to position [162, 0]
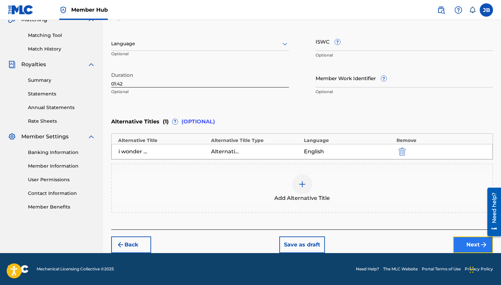
click at [458, 243] on button "Next" at bounding box center [473, 245] width 40 height 17
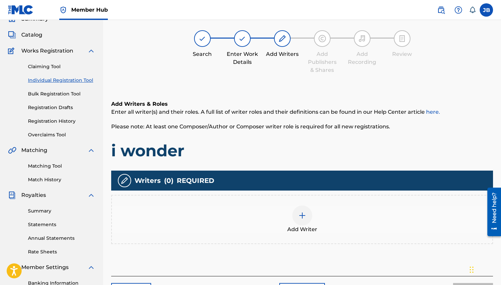
scroll to position [30, 0]
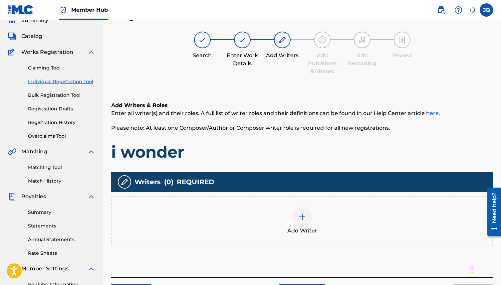
click at [296, 217] on div at bounding box center [302, 217] width 20 height 20
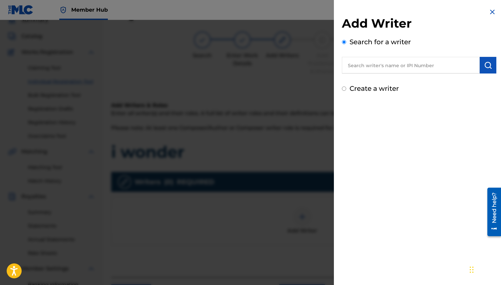
click at [368, 59] on input "text" at bounding box center [411, 65] width 138 height 17
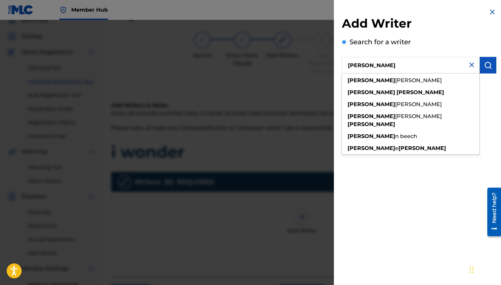
type input "[PERSON_NAME]"
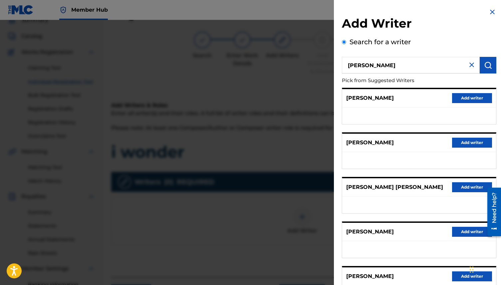
scroll to position [60, 0]
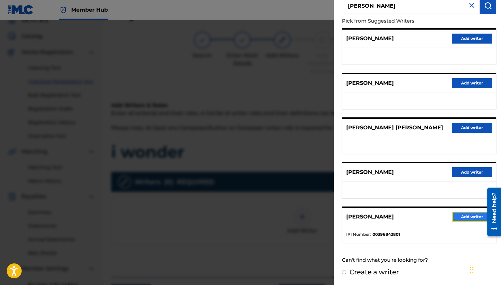
click at [459, 216] on button "Add writer" at bounding box center [472, 217] width 40 height 10
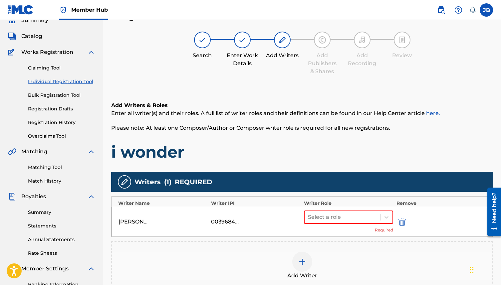
click at [349, 224] on div "Select a role Required" at bounding box center [348, 222] width 89 height 23
click at [349, 217] on div at bounding box center [342, 217] width 69 height 9
click at [342, 233] on div "Composer/Author" at bounding box center [348, 234] width 89 height 13
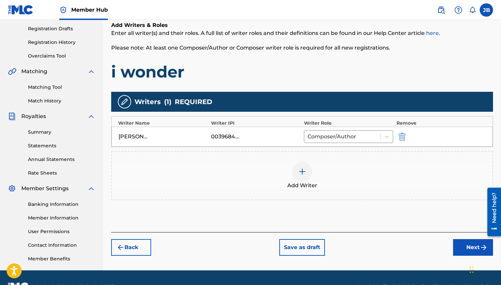
scroll to position [124, 0]
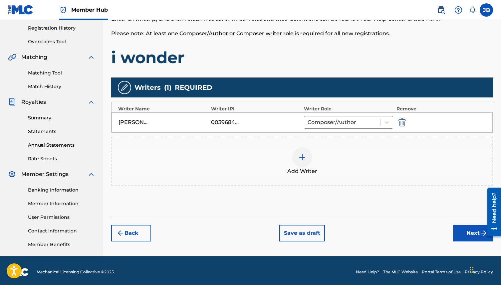
click at [298, 157] on img at bounding box center [302, 157] width 8 height 8
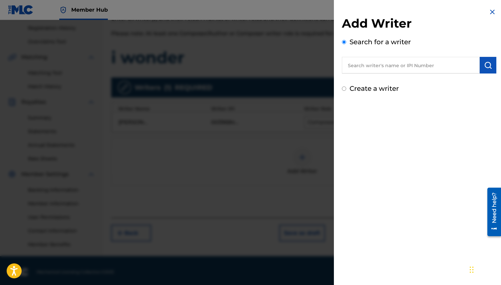
click at [383, 68] on input "text" at bounding box center [411, 65] width 138 height 17
type input "[PERSON_NAME]"
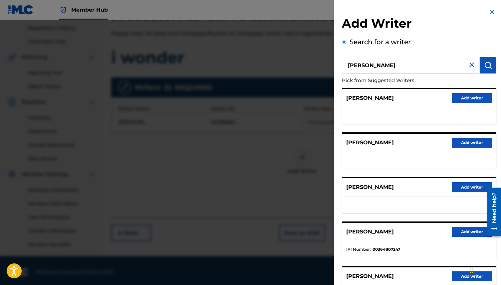
scroll to position [60, 0]
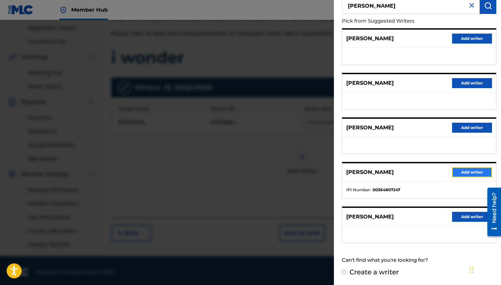
click at [456, 174] on button "Add writer" at bounding box center [472, 172] width 40 height 10
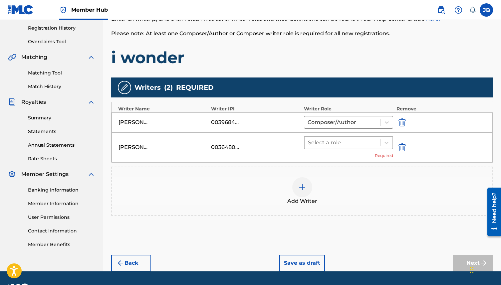
click at [328, 146] on div at bounding box center [342, 142] width 69 height 9
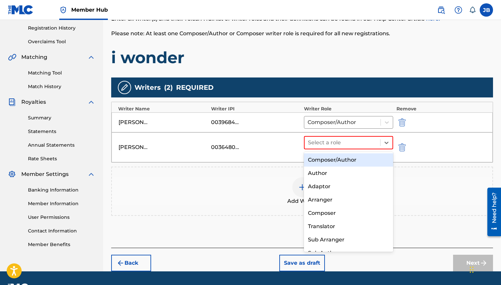
click at [332, 160] on div "Composer/Author" at bounding box center [348, 159] width 89 height 13
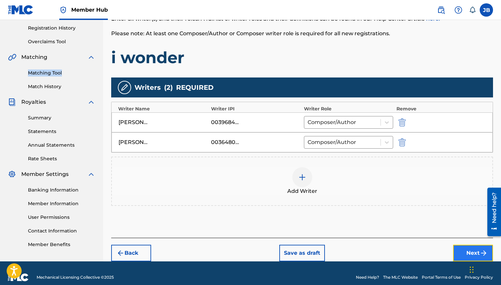
click at [463, 251] on button "Next" at bounding box center [473, 253] width 40 height 17
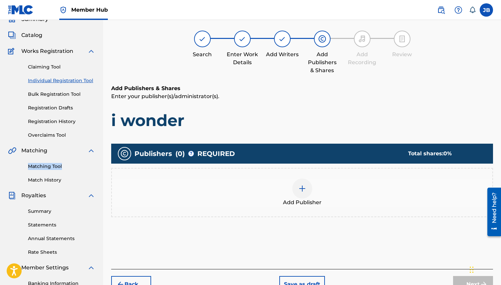
scroll to position [30, 0]
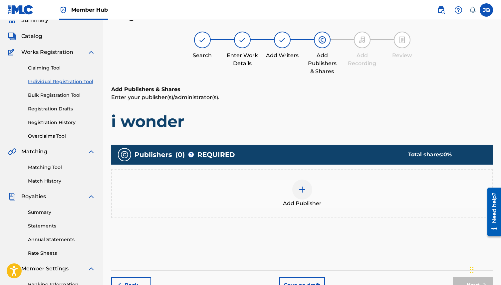
click at [302, 197] on div at bounding box center [302, 190] width 20 height 20
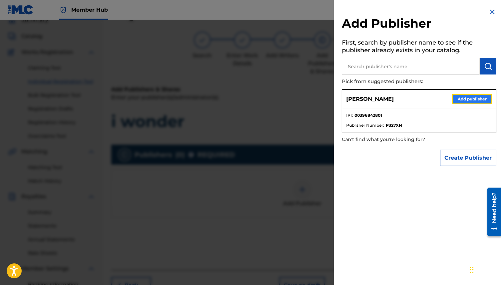
click at [457, 103] on button "Add publisher" at bounding box center [472, 99] width 40 height 10
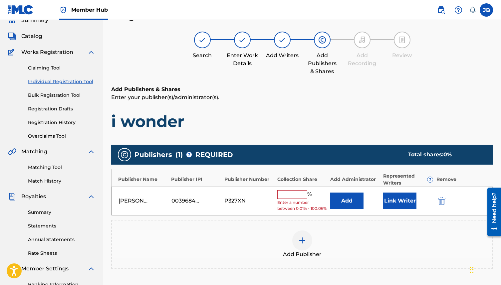
click at [295, 191] on input "text" at bounding box center [292, 194] width 30 height 9
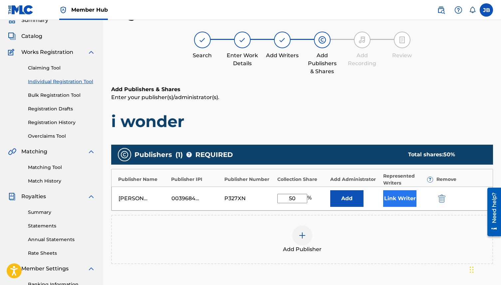
type input "50"
click at [399, 199] on button "Link Writer" at bounding box center [399, 198] width 33 height 17
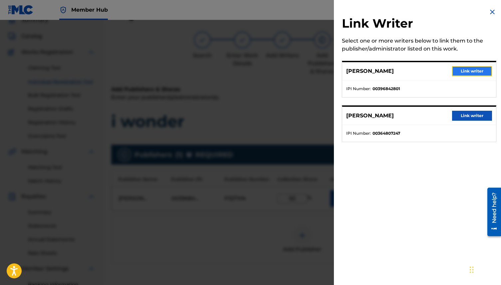
click at [461, 75] on button "Link writer" at bounding box center [472, 71] width 40 height 10
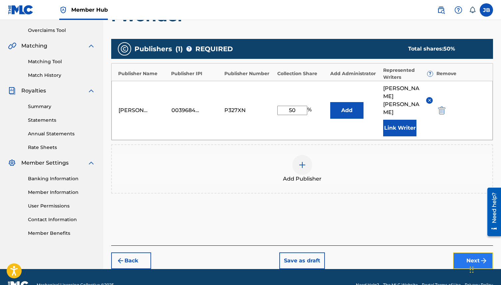
click at [475, 252] on button "Next" at bounding box center [473, 260] width 40 height 17
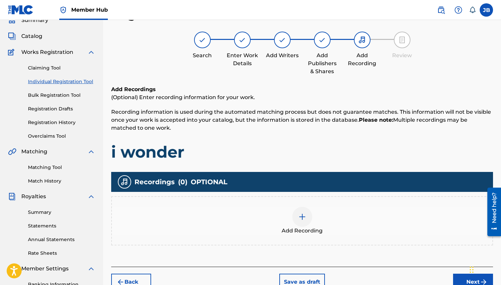
click at [305, 209] on div at bounding box center [302, 217] width 20 height 20
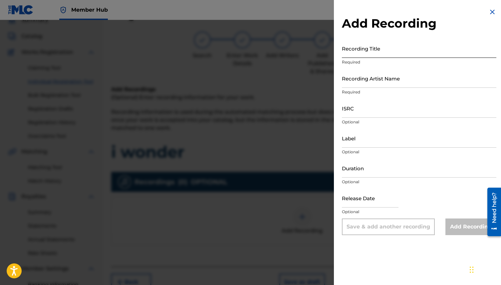
click at [388, 48] on input "Recording Title" at bounding box center [419, 48] width 154 height 19
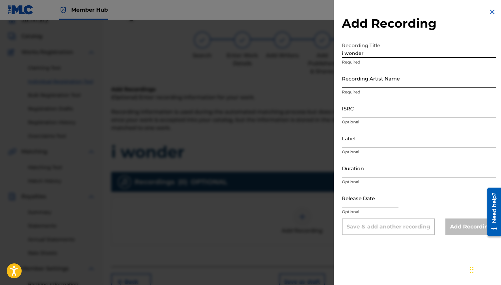
type input "i wonder"
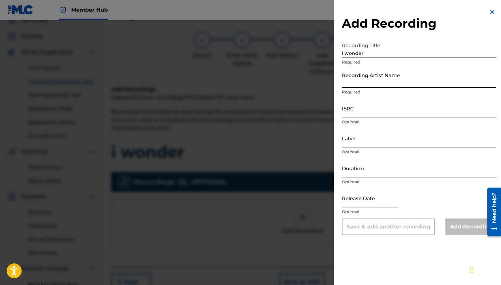
click at [382, 76] on input "Recording Artist Name" at bounding box center [419, 78] width 154 height 19
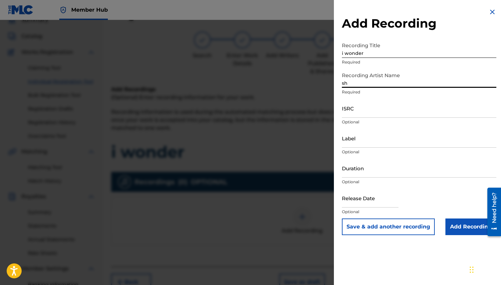
type input "s"
type input "Shiro"
click at [382, 115] on input "ISRC" at bounding box center [419, 108] width 154 height 19
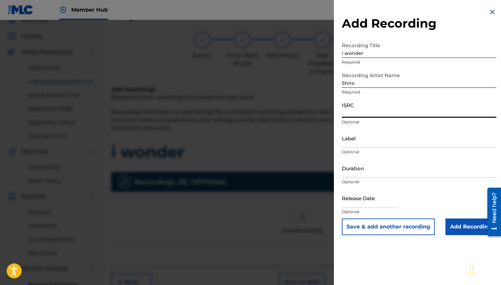
paste input "QZNWX2037173"
type input "QZNWX2037173"
click at [366, 144] on input "Label" at bounding box center [419, 138] width 154 height 19
type input "Shiro"
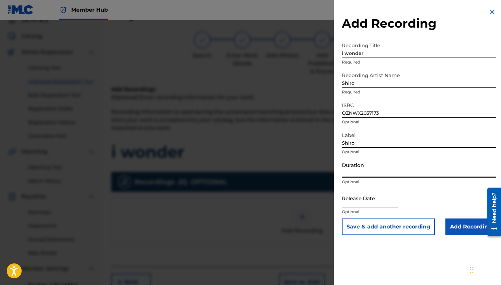
click at [386, 169] on input "Duration" at bounding box center [419, 168] width 154 height 19
type input "01:42"
click at [370, 200] on input "text" at bounding box center [370, 198] width 57 height 19
select select "8"
select select "2025"
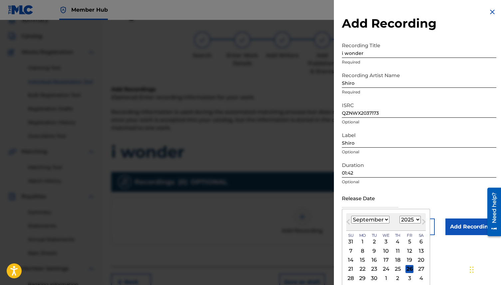
click at [357, 219] on select "January February March April May June July August September October November De…" at bounding box center [370, 220] width 38 height 8
select select "11"
click at [351, 216] on select "January February March April May June July August September October November De…" at bounding box center [370, 220] width 38 height 8
click at [406, 218] on select "1899 1900 1901 1902 1903 1904 1905 1906 1907 1908 1909 1910 1911 1912 1913 1914…" at bounding box center [409, 220] width 21 height 8
select select "2020"
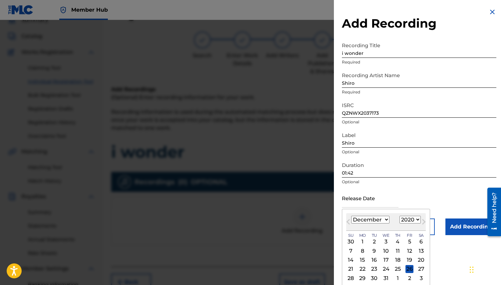
click at [399, 216] on select "1899 1900 1901 1902 1903 1904 1905 1906 1907 1908 1909 1910 1911 1912 1913 1914…" at bounding box center [409, 220] width 21 height 8
click at [385, 252] on div "9" at bounding box center [386, 251] width 8 height 8
type input "[DATE]"
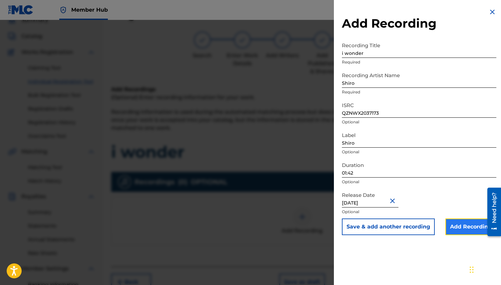
click at [464, 228] on input "Add Recording" at bounding box center [470, 227] width 51 height 17
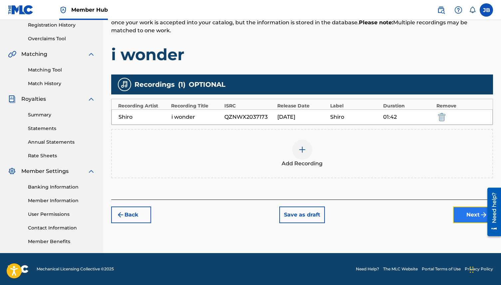
click at [468, 213] on button "Next" at bounding box center [473, 215] width 40 height 17
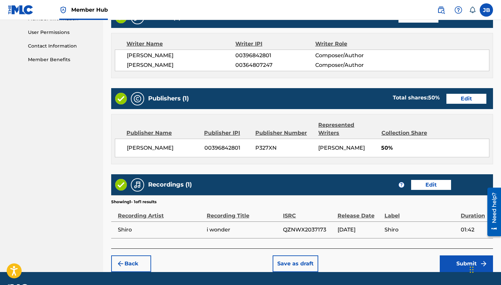
scroll to position [319, 0]
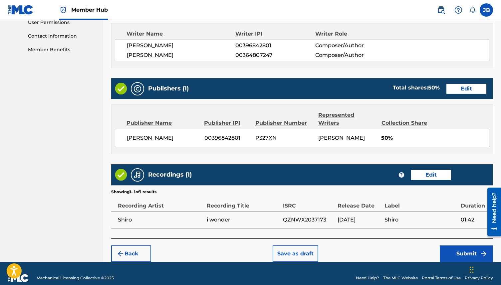
click at [460, 262] on footer "Mechanical Licensing Collective © 2025 Need Help? The MLC Website Portal Terms …" at bounding box center [250, 278] width 501 height 32
click at [460, 249] on button "Submit" at bounding box center [465, 253] width 53 height 17
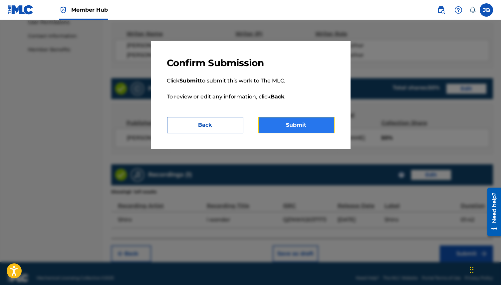
click at [309, 125] on button "Submit" at bounding box center [296, 125] width 77 height 17
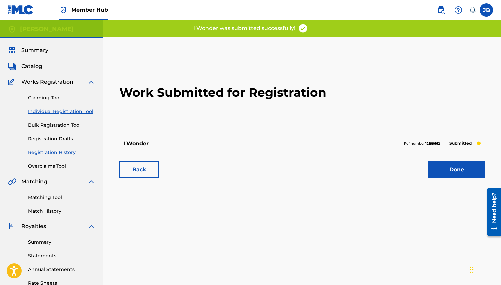
click at [56, 152] on link "Registration History" at bounding box center [61, 152] width 67 height 7
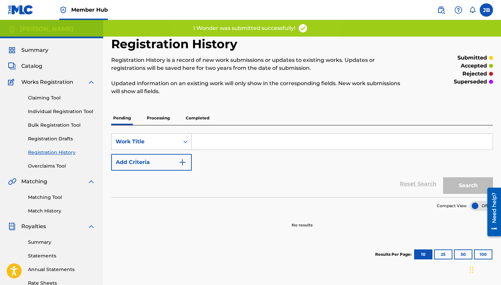
click at [200, 115] on p "Completed" at bounding box center [198, 118] width 28 height 14
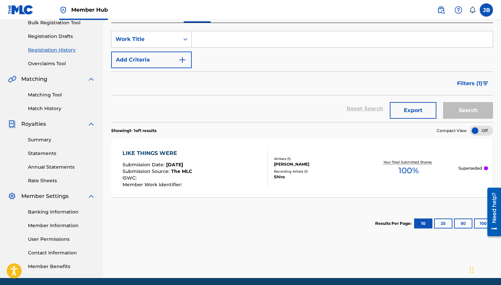
scroll to position [103, 0]
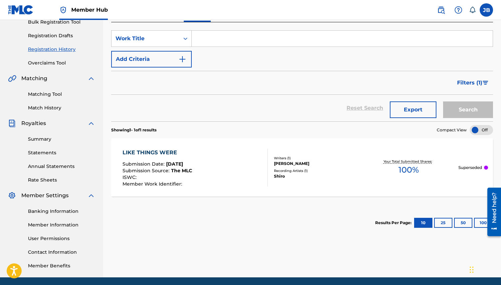
click at [213, 157] on div "LIKE THINGS WERE Submission Date : [DATE] Submission Source : The MLC ISWC : Me…" at bounding box center [194, 168] width 145 height 38
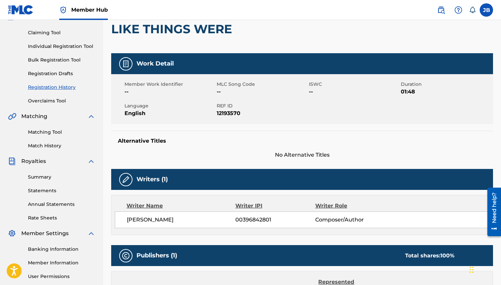
scroll to position [45, 0]
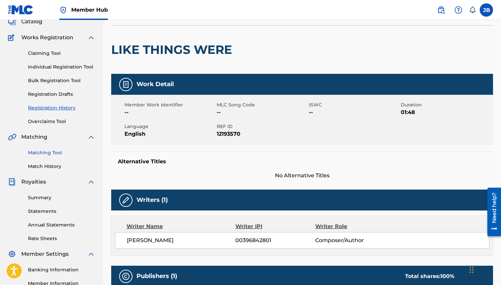
click at [32, 154] on link "Matching Tool" at bounding box center [61, 152] width 67 height 7
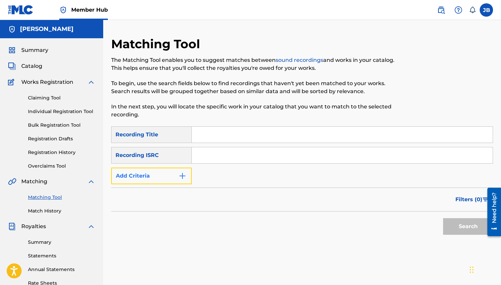
click at [169, 180] on button "Add Criteria" at bounding box center [151, 176] width 80 height 17
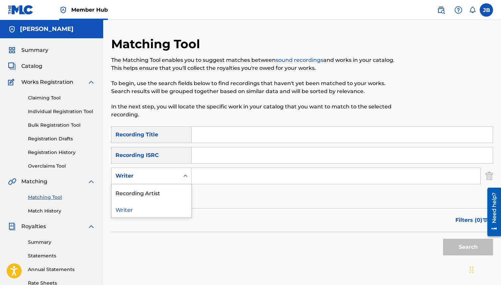
click at [159, 175] on div "Writer" at bounding box center [145, 176] width 60 height 8
click at [159, 191] on div "Recording Artist" at bounding box center [151, 192] width 80 height 17
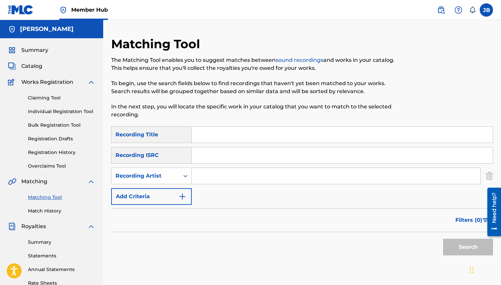
click at [221, 181] on input "Search Form" at bounding box center [336, 176] width 288 height 16
click at [457, 243] on button "Search" at bounding box center [468, 247] width 50 height 17
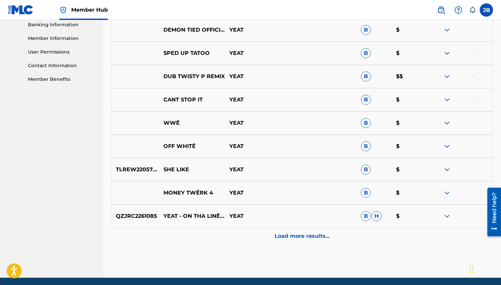
scroll to position [292, 0]
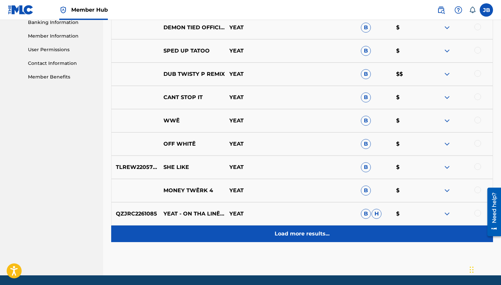
click at [292, 227] on div "Load more results..." at bounding box center [302, 234] width 382 height 17
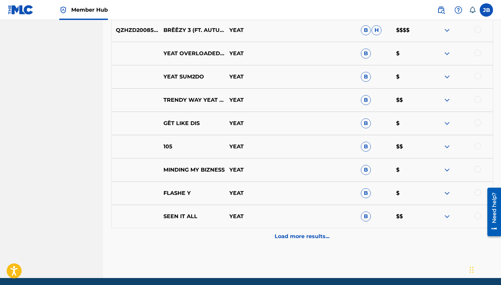
scroll to position [547, 0]
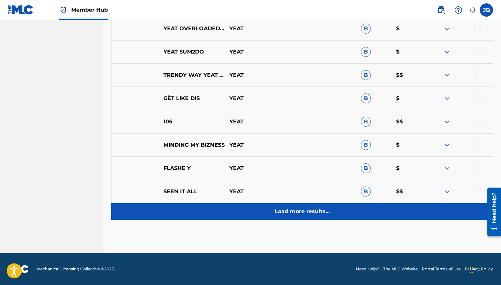
click at [286, 209] on p "Load more results..." at bounding box center [301, 212] width 55 height 8
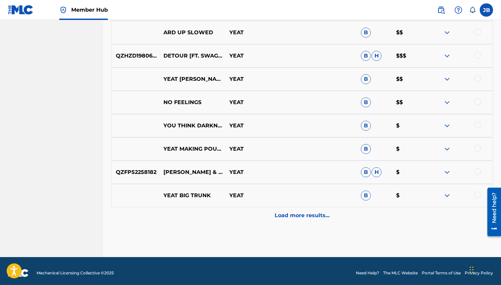
scroll to position [780, 0]
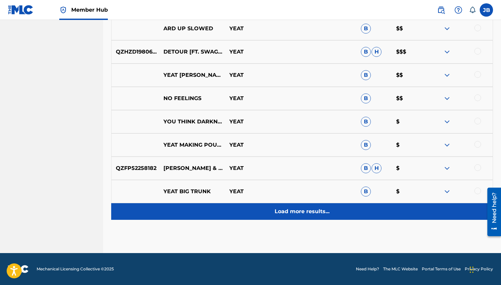
click at [283, 213] on p "Load more results..." at bounding box center [301, 212] width 55 height 8
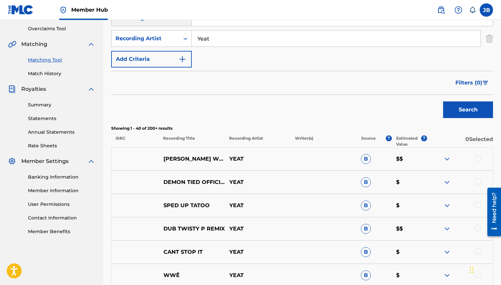
scroll to position [88, 0]
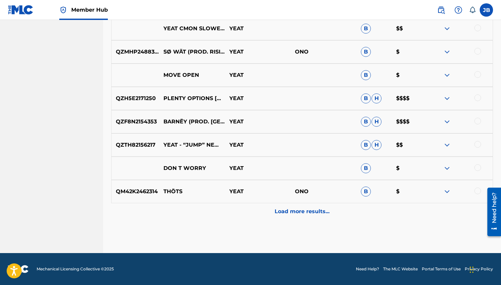
click at [407, 213] on div "Load more results..." at bounding box center [302, 211] width 382 height 17
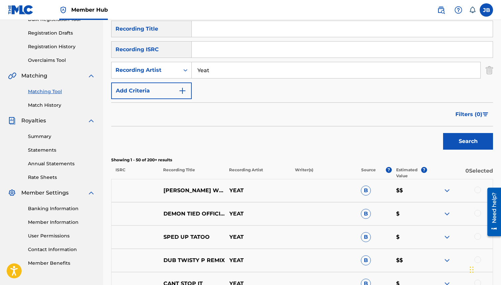
scroll to position [107, 0]
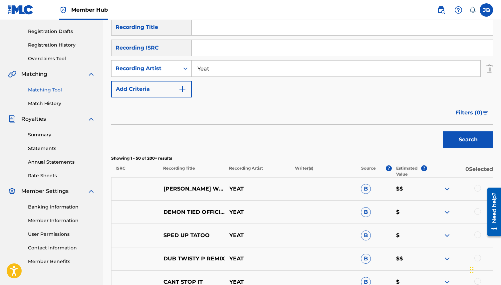
click at [406, 169] on p "Estimated Value" at bounding box center [408, 171] width 25 height 12
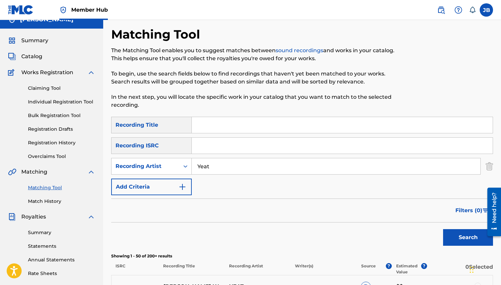
scroll to position [0, 0]
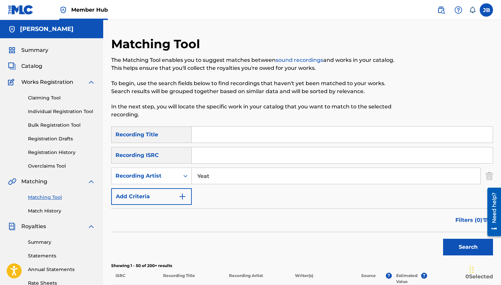
click at [319, 178] on input "Yeat" at bounding box center [336, 176] width 288 height 16
type input "s"
type input "bad bunny"
click at [443, 239] on button "Search" at bounding box center [468, 247] width 50 height 17
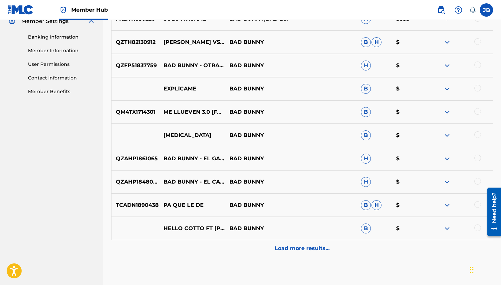
scroll to position [284, 0]
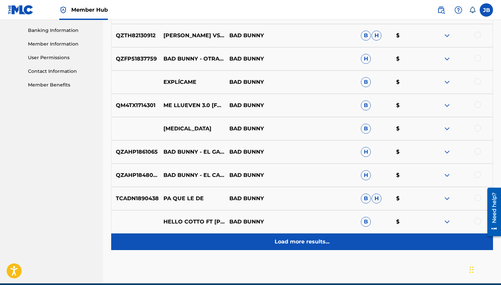
click at [276, 235] on div "Load more results..." at bounding box center [302, 242] width 382 height 17
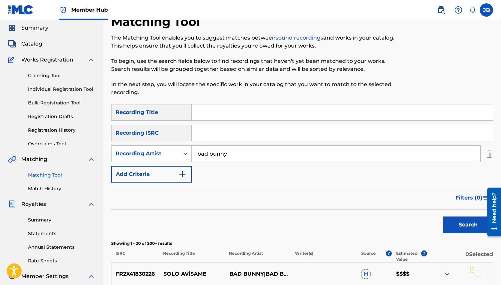
scroll to position [26, 0]
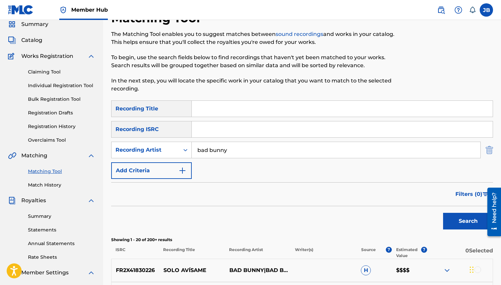
click at [486, 150] on img "Search Form" at bounding box center [488, 150] width 7 height 17
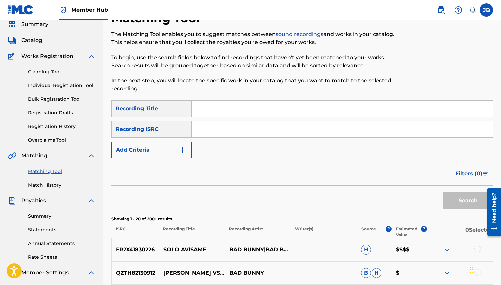
scroll to position [0, 0]
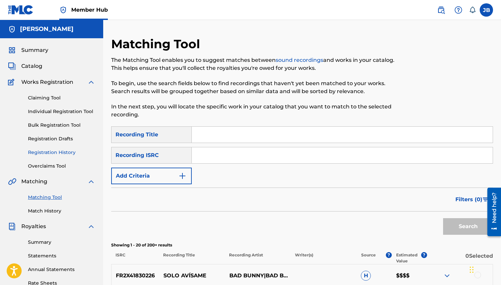
click at [61, 151] on link "Registration History" at bounding box center [61, 152] width 67 height 7
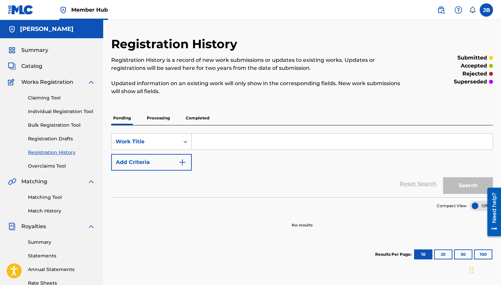
click at [139, 118] on div "Pending Processing Completed" at bounding box center [302, 118] width 382 height 14
click at [159, 117] on p "Processing" at bounding box center [158, 118] width 27 height 14
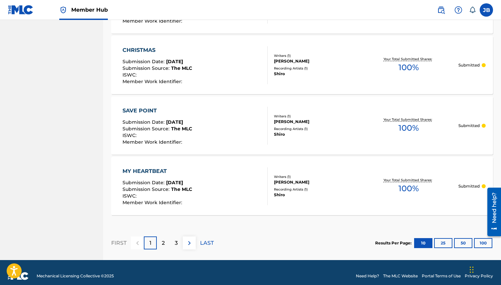
scroll to position [609, 0]
